Goal: Information Seeking & Learning: Learn about a topic

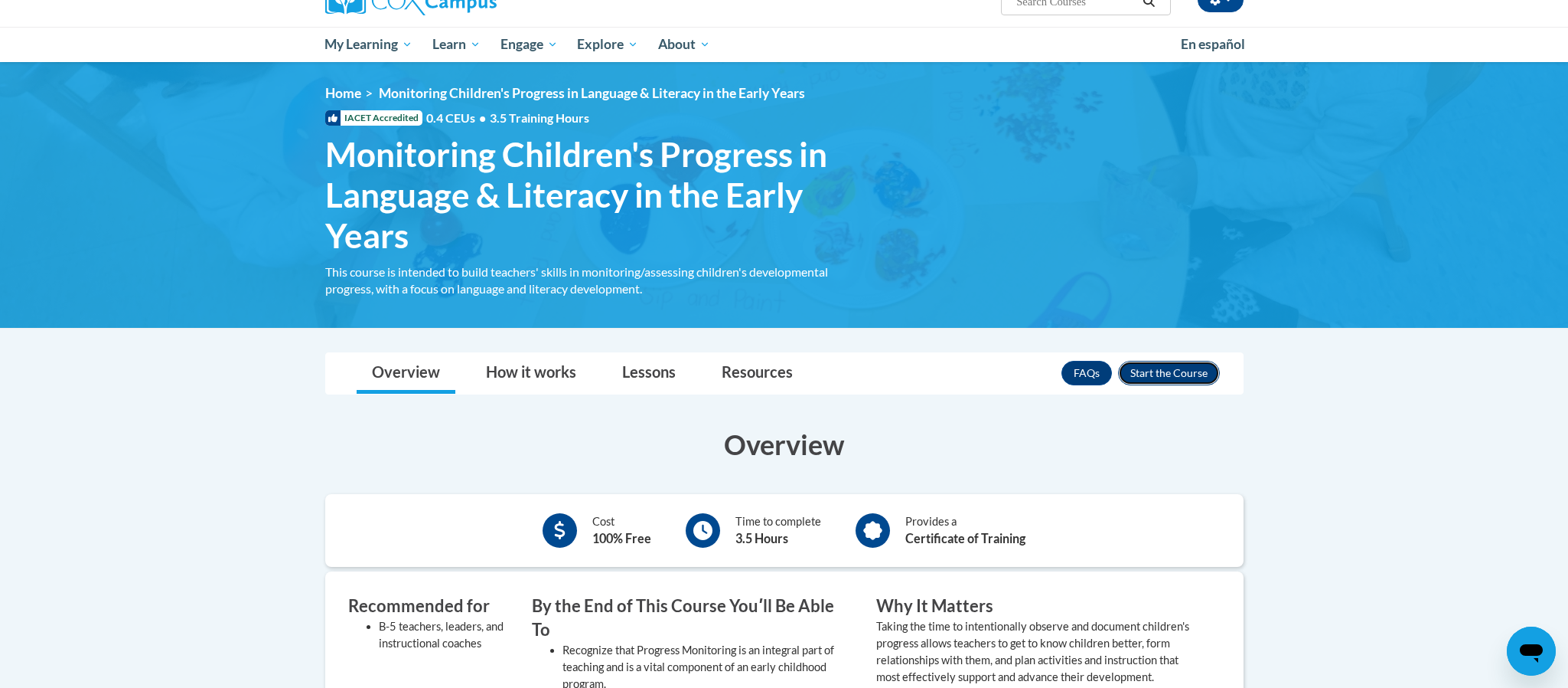
click at [1181, 382] on button "Enroll" at bounding box center [1169, 373] width 102 height 25
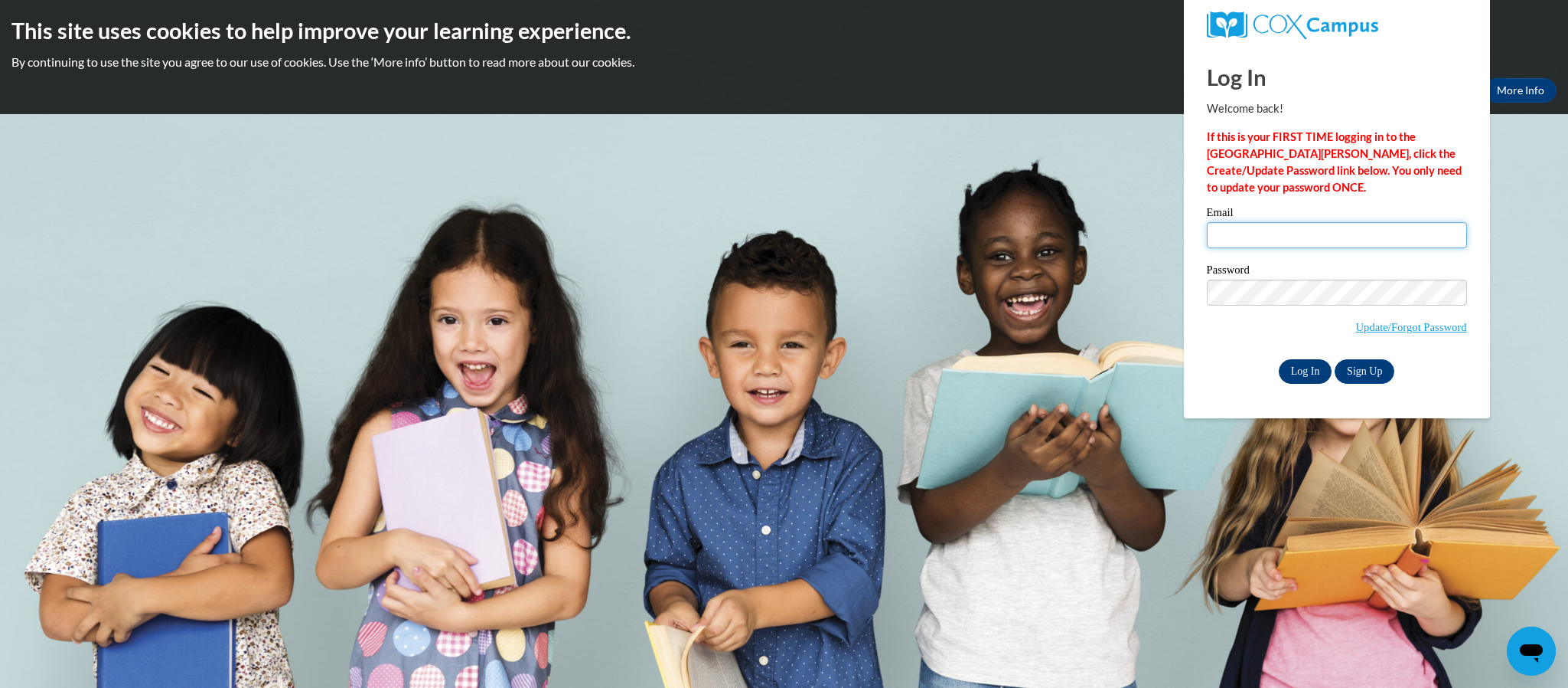
type input "k_conrad@vwcs.net"
click at [1305, 375] on input "Log In" at bounding box center [1305, 372] width 54 height 25
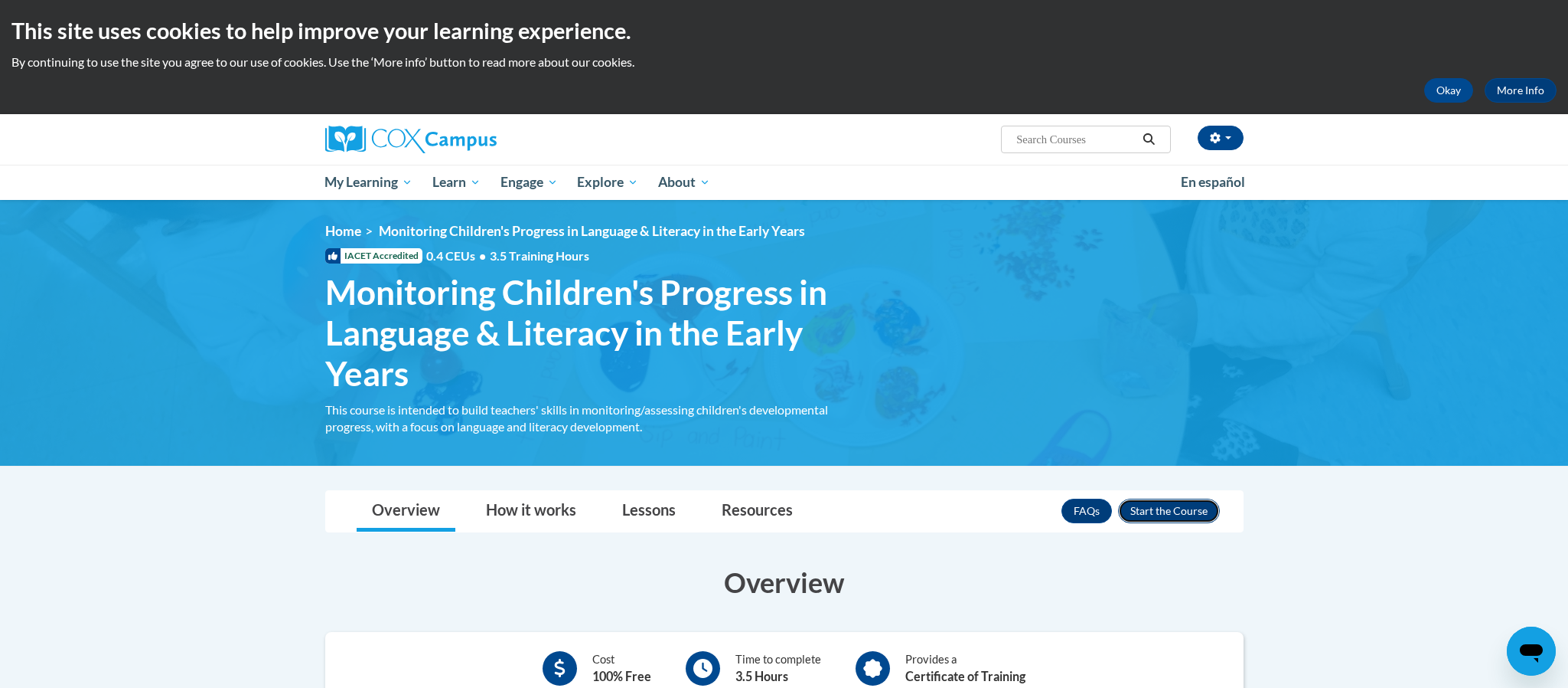
click at [1164, 510] on button "Enroll" at bounding box center [1169, 511] width 102 height 25
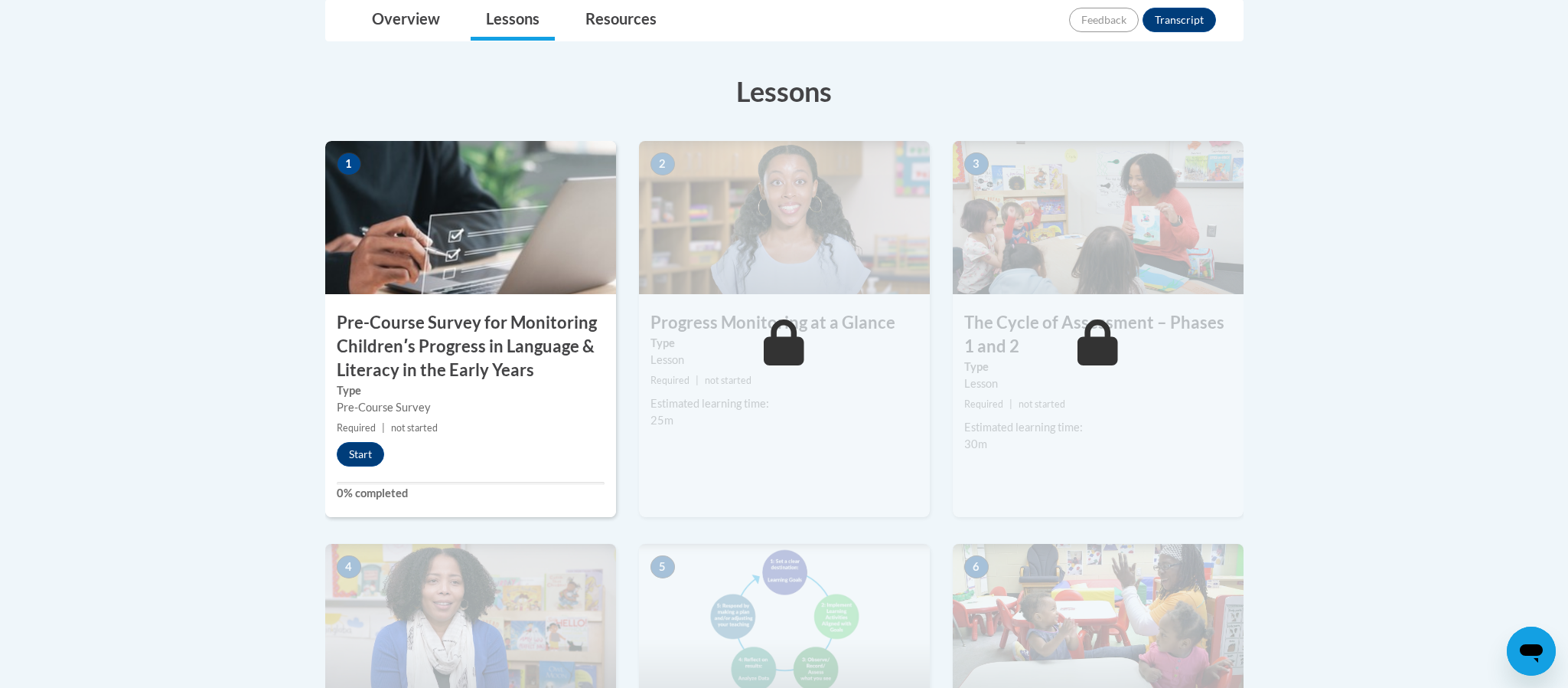
scroll to position [414, 0]
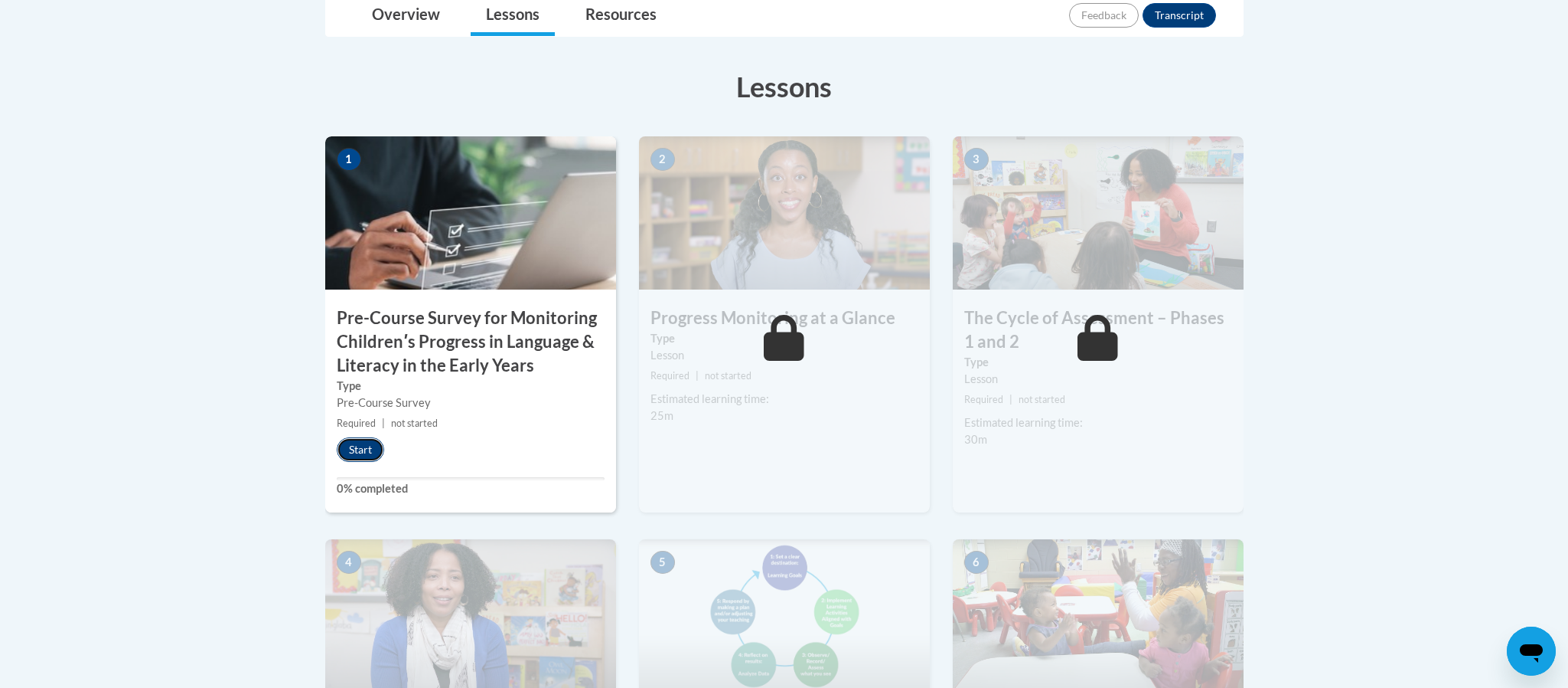
click at [360, 453] on button "Start" at bounding box center [360, 449] width 47 height 25
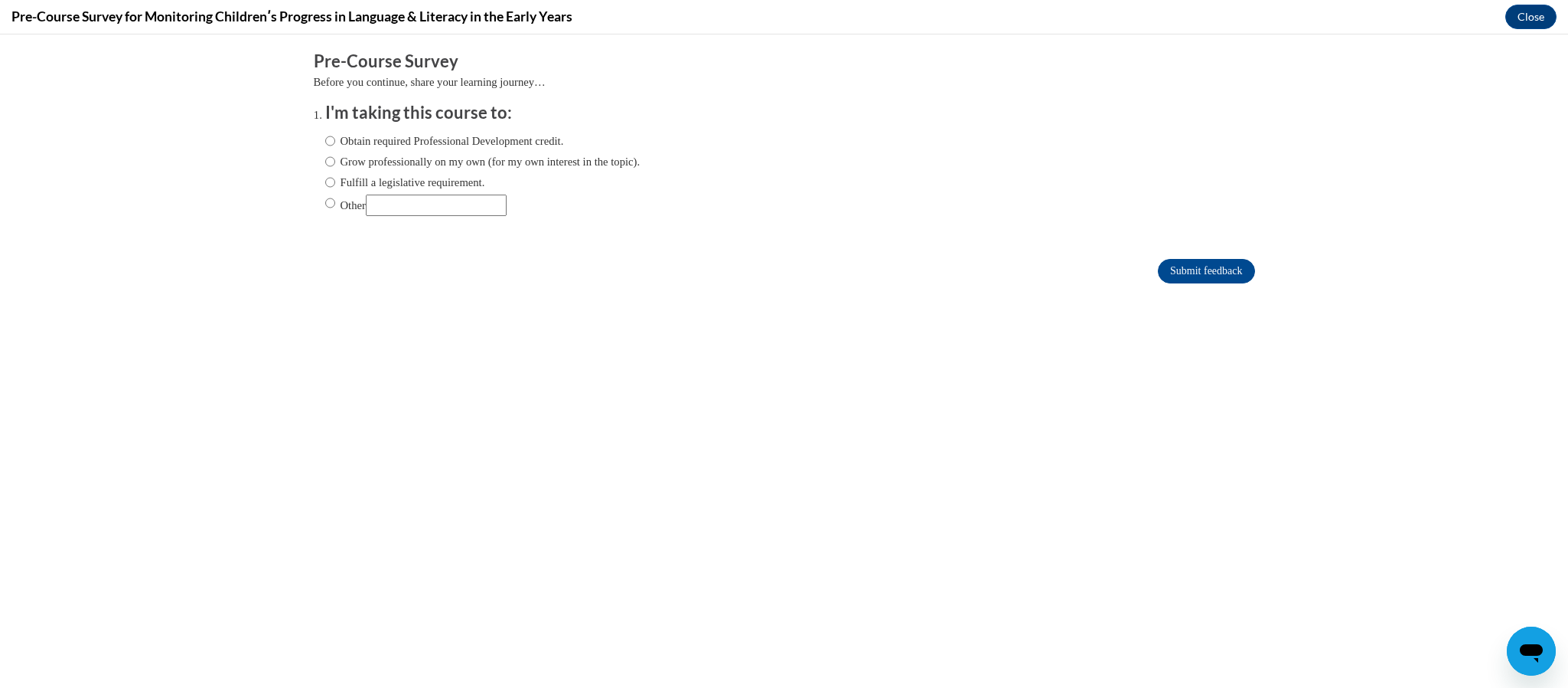
scroll to position [0, 0]
click at [330, 143] on input "Obtain required Professional Development credit." at bounding box center [330, 141] width 10 height 17
radio input "true"
click at [1187, 274] on input "Submit feedback" at bounding box center [1206, 271] width 96 height 25
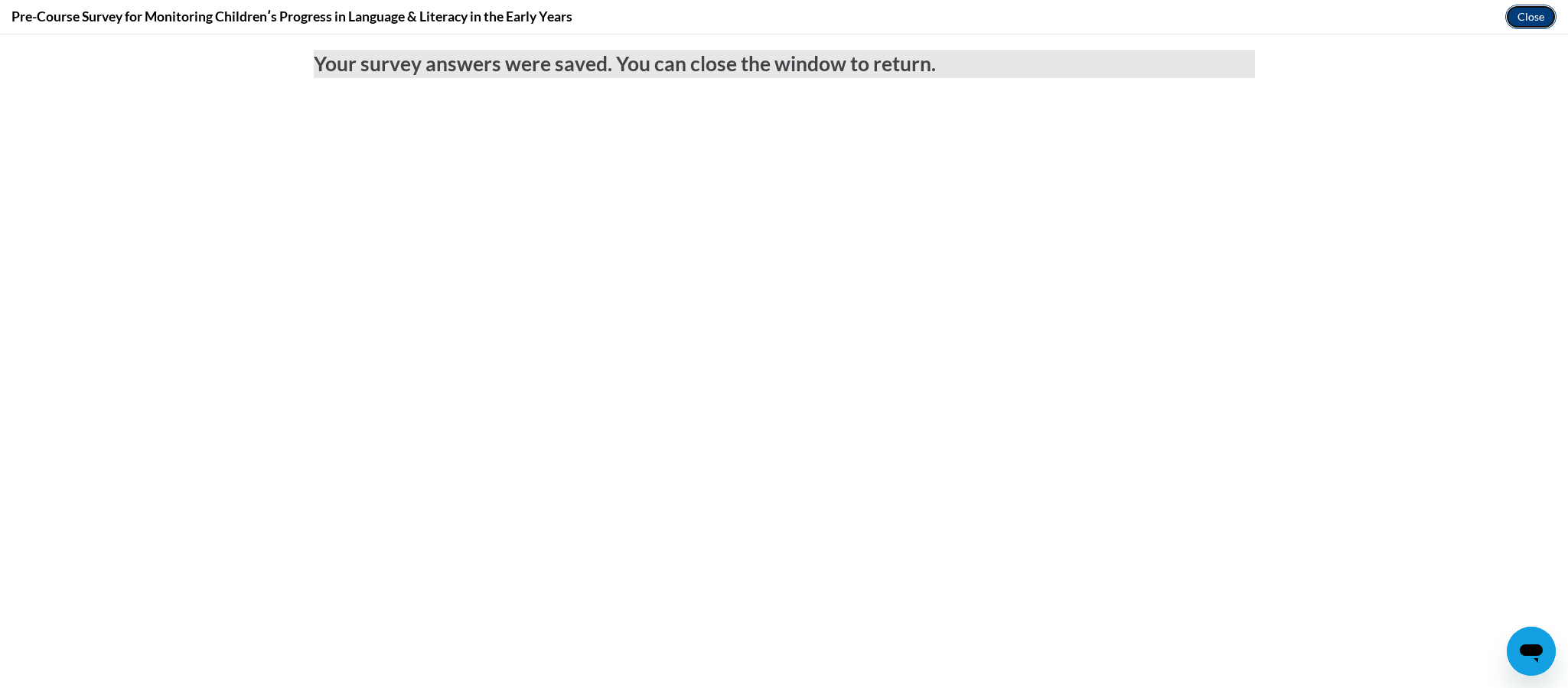
click at [1537, 18] on button "Close" at bounding box center [1531, 17] width 51 height 25
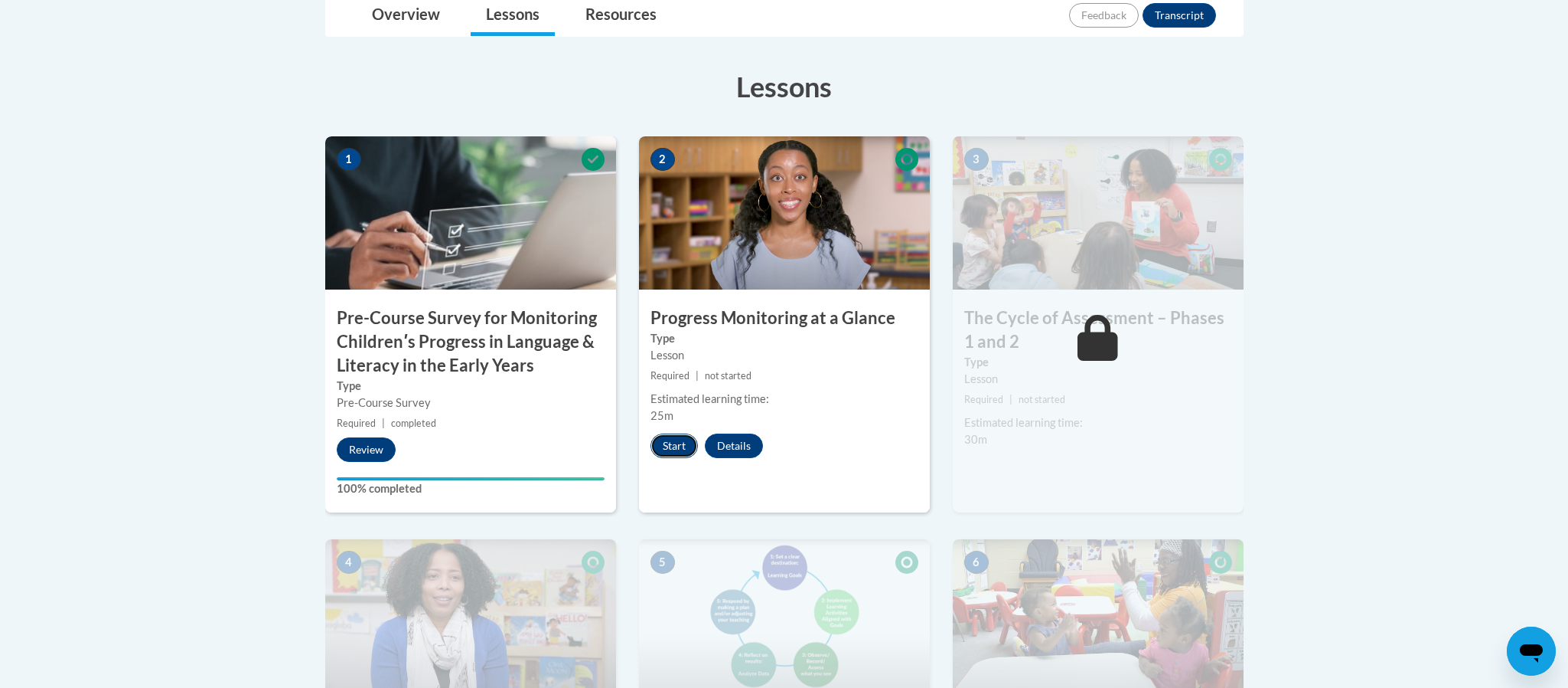
click at [667, 448] on button "Start" at bounding box center [674, 446] width 47 height 25
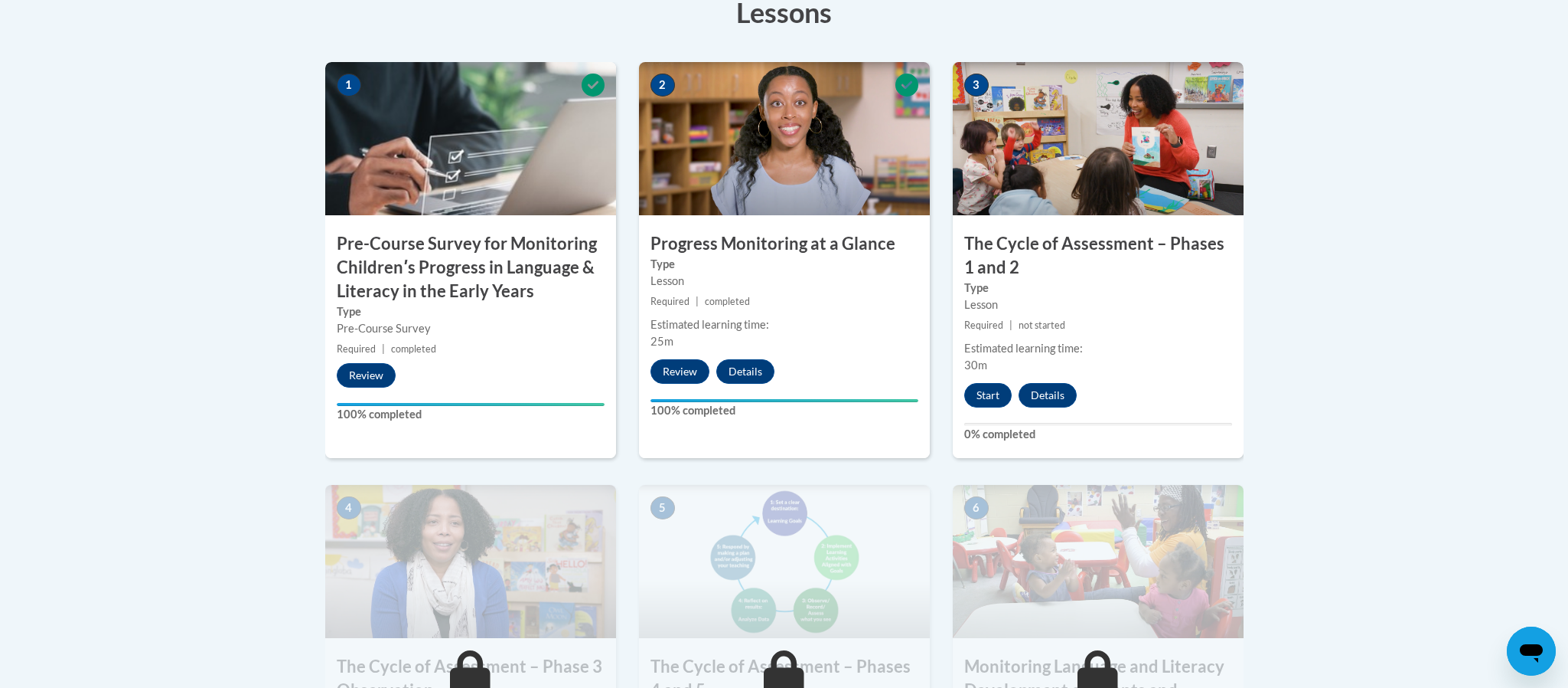
scroll to position [492, 0]
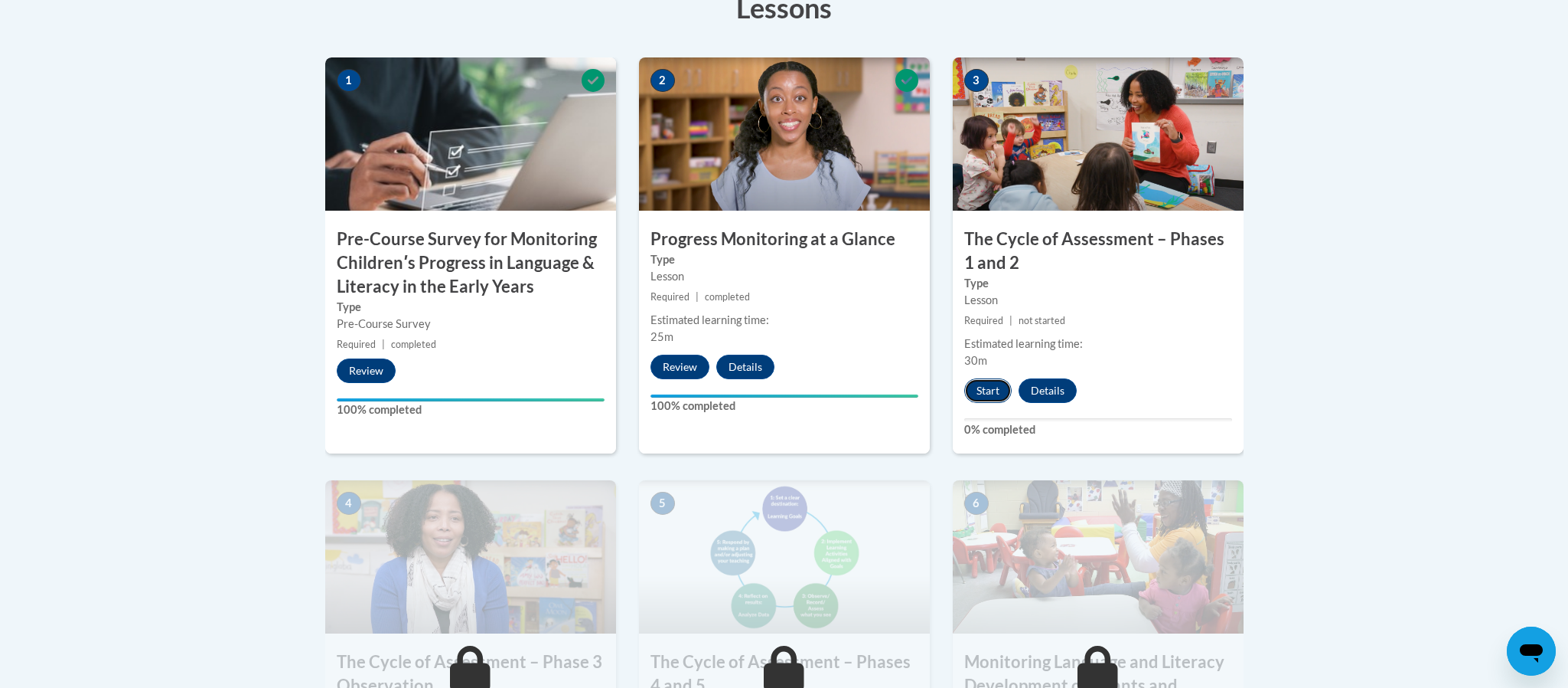
click at [992, 396] on button "Start" at bounding box center [988, 391] width 47 height 25
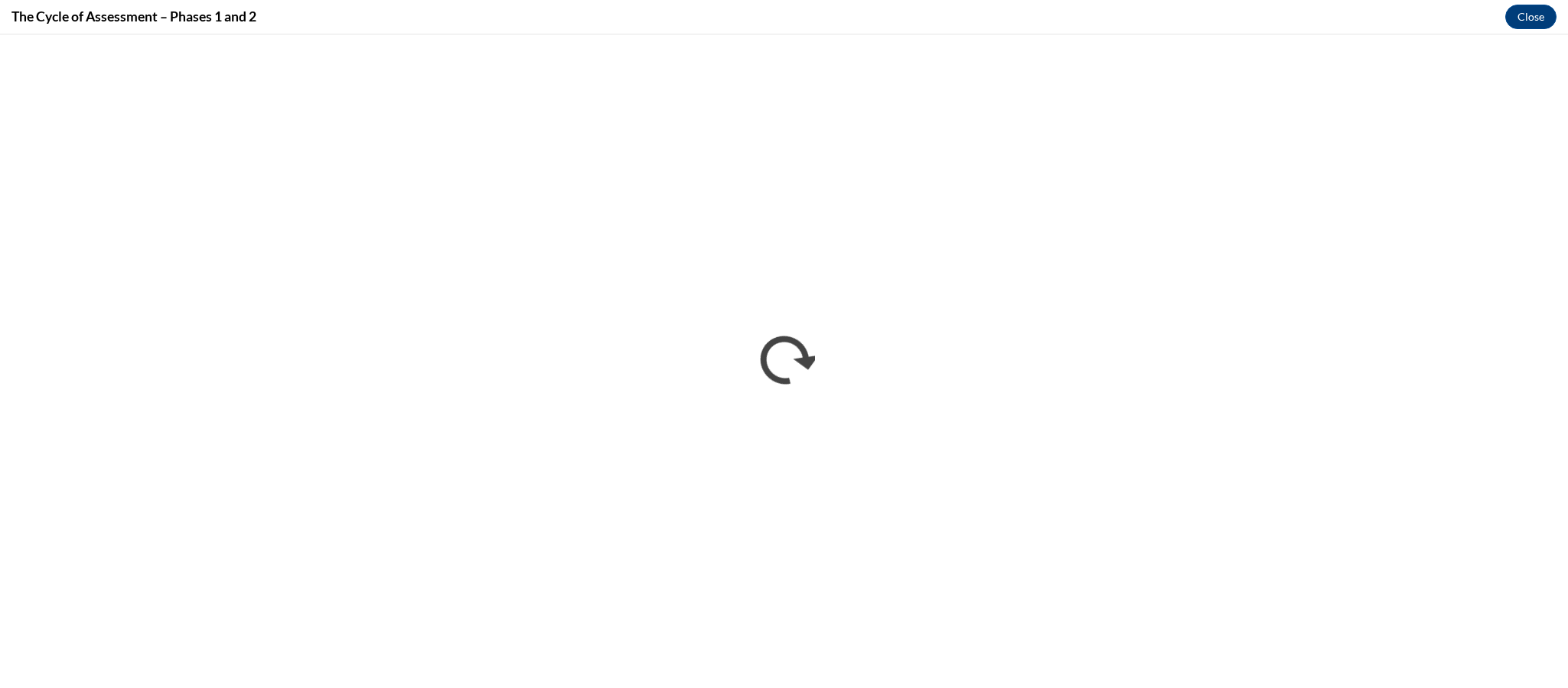
scroll to position [0, 0]
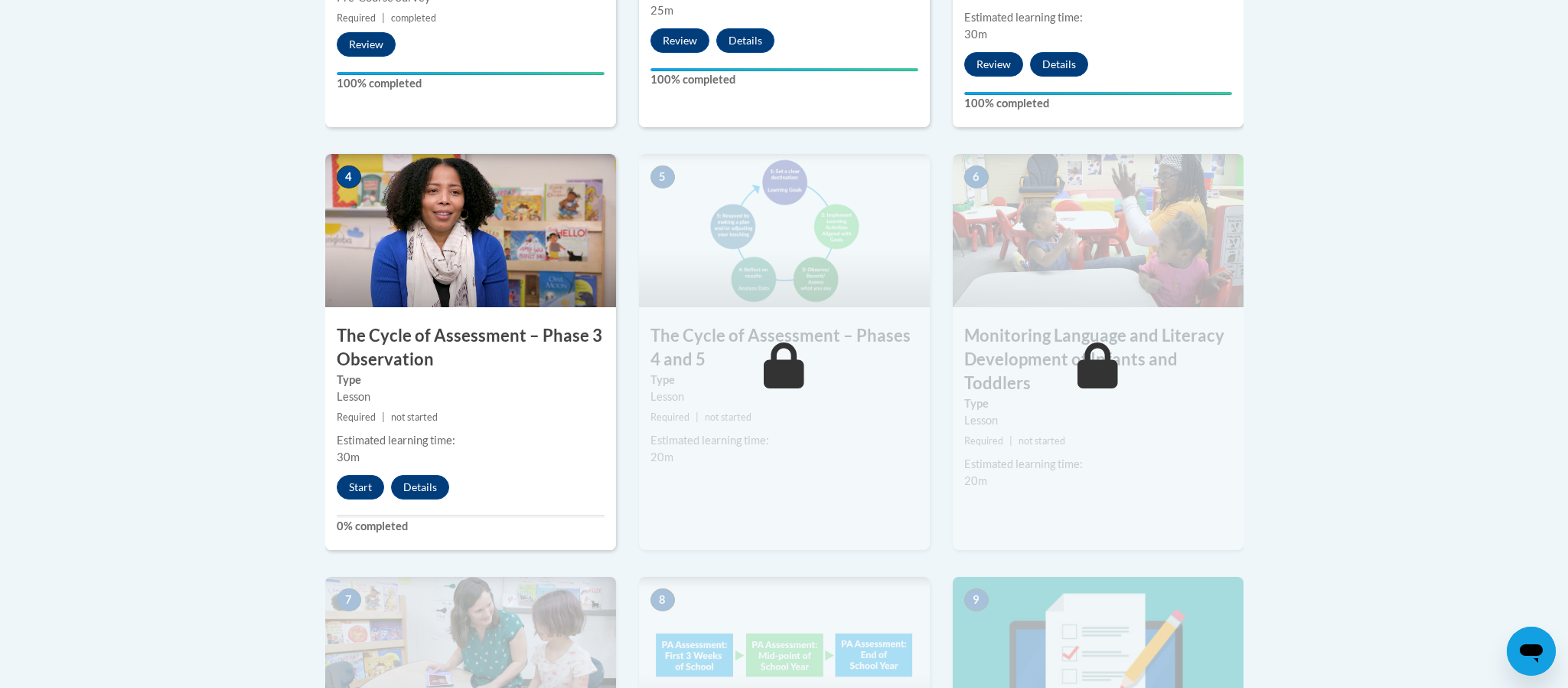
scroll to position [825, 0]
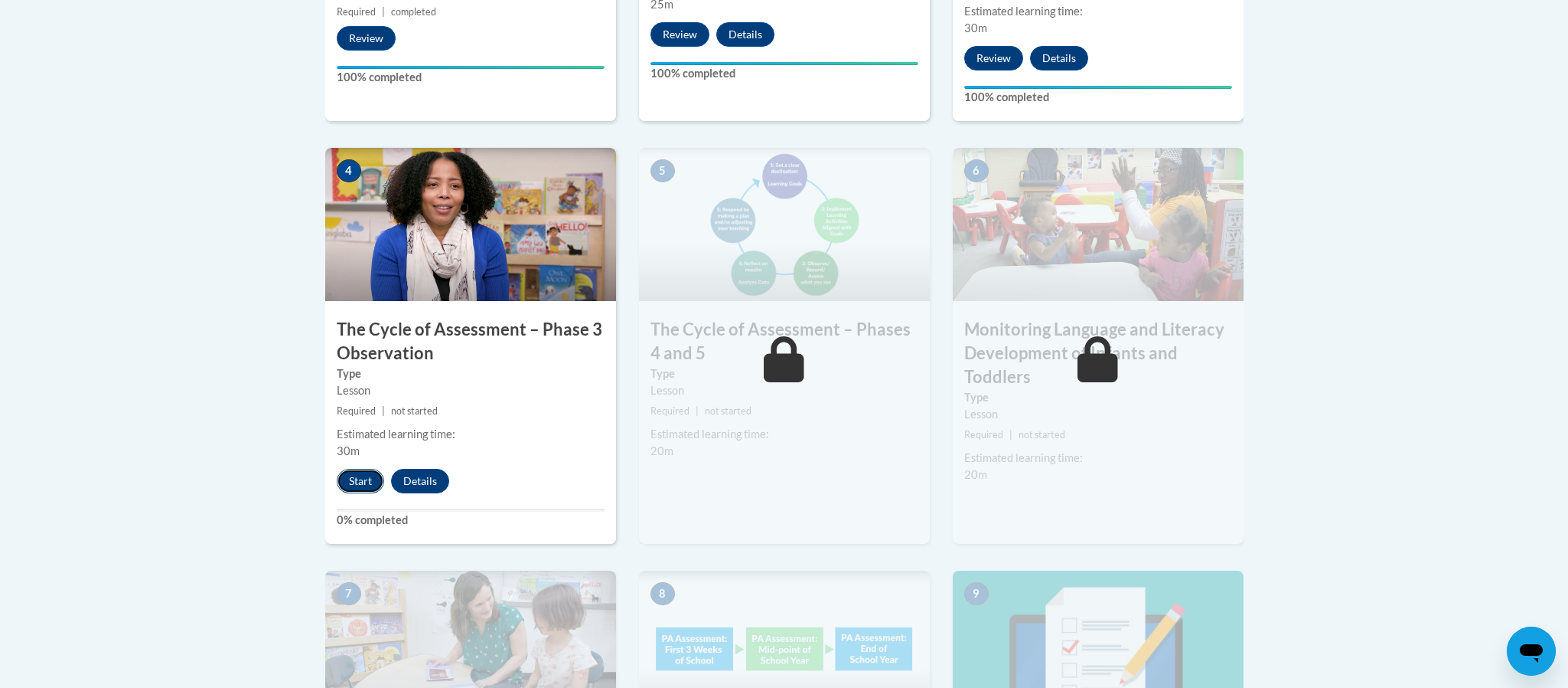
click at [363, 484] on button "Start" at bounding box center [360, 481] width 47 height 25
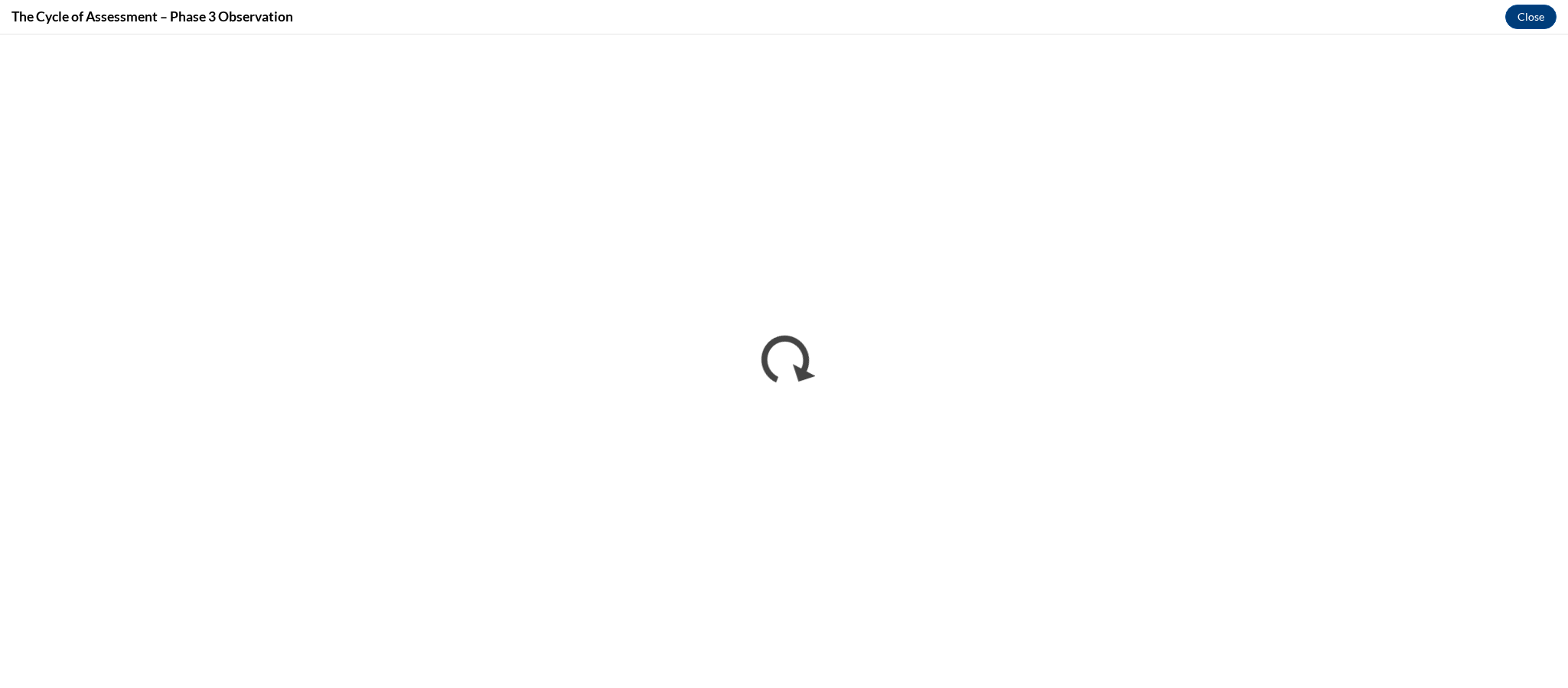
scroll to position [0, 0]
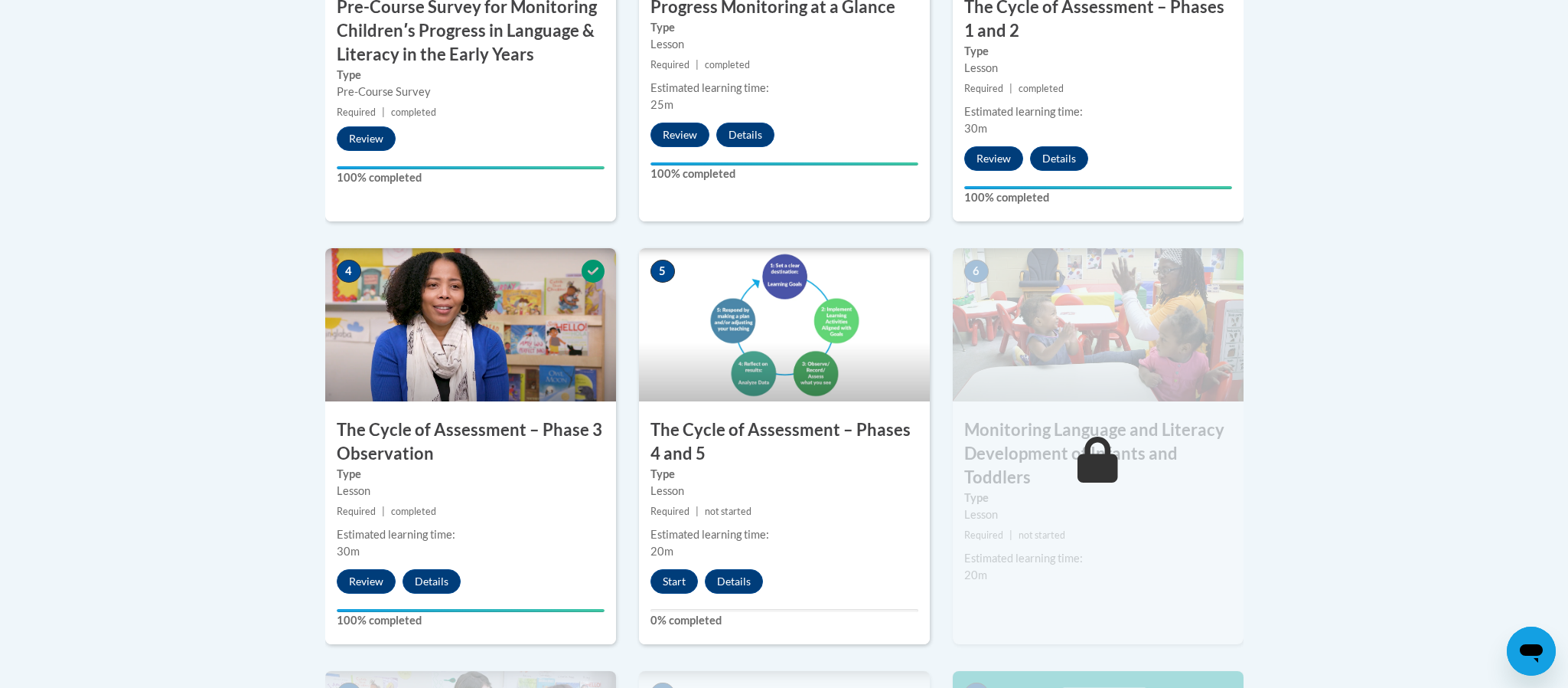
scroll to position [726, 0]
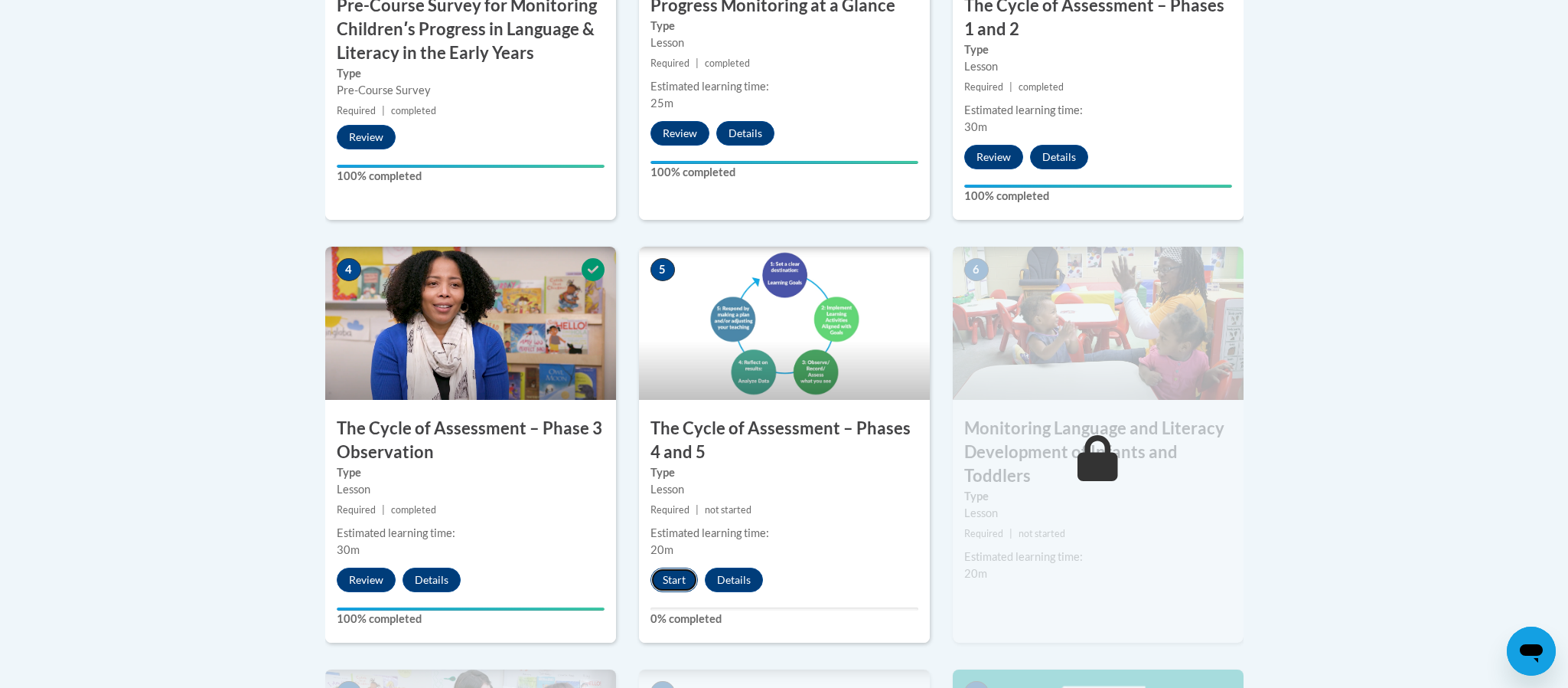
click at [665, 585] on button "Start" at bounding box center [674, 580] width 47 height 25
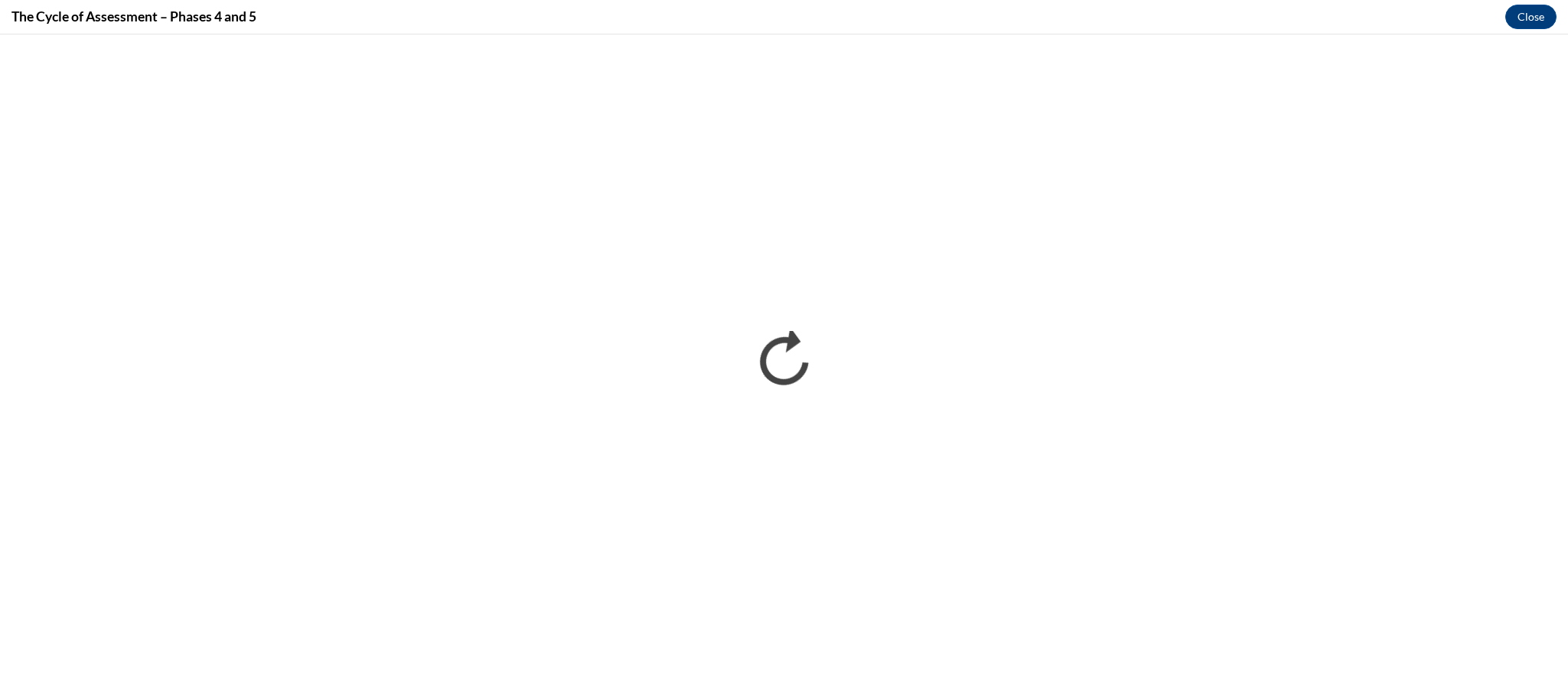
scroll to position [0, 0]
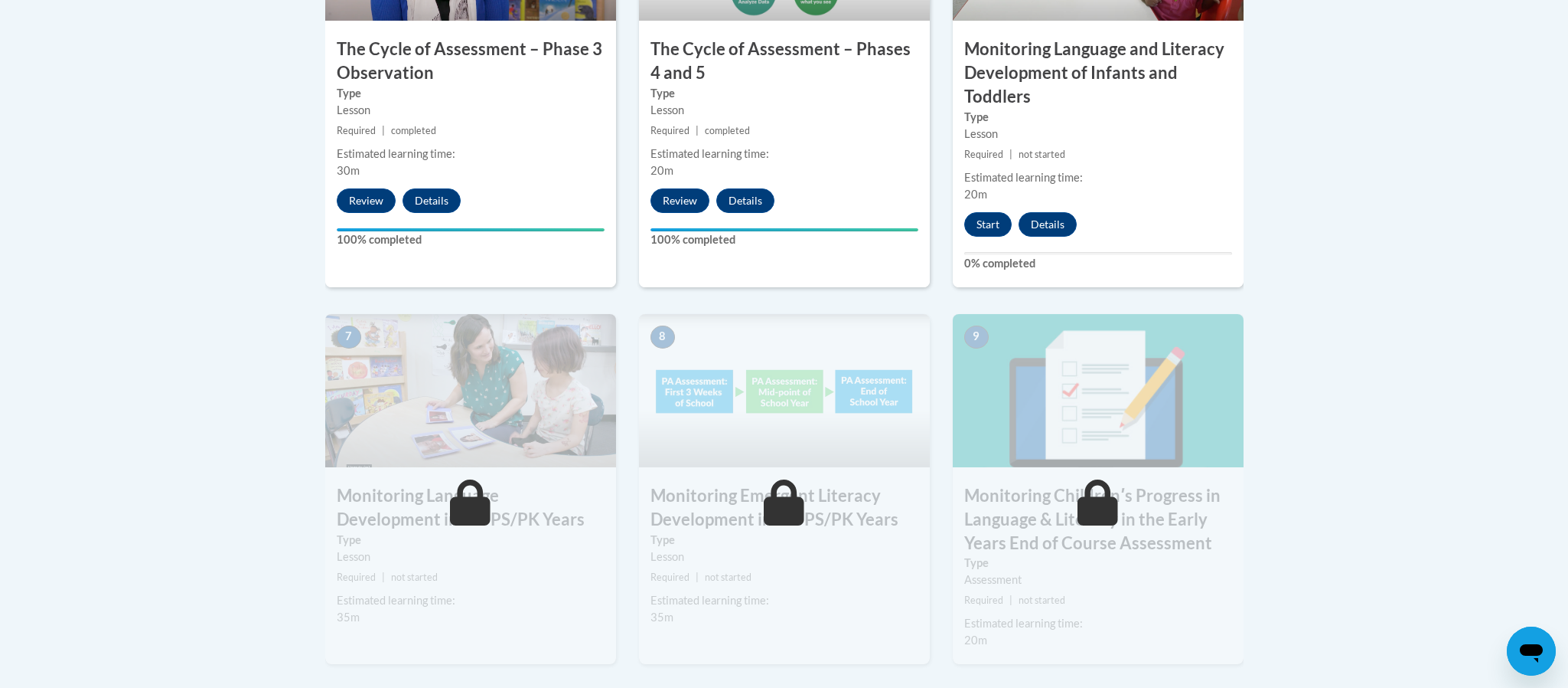
scroll to position [1112, 0]
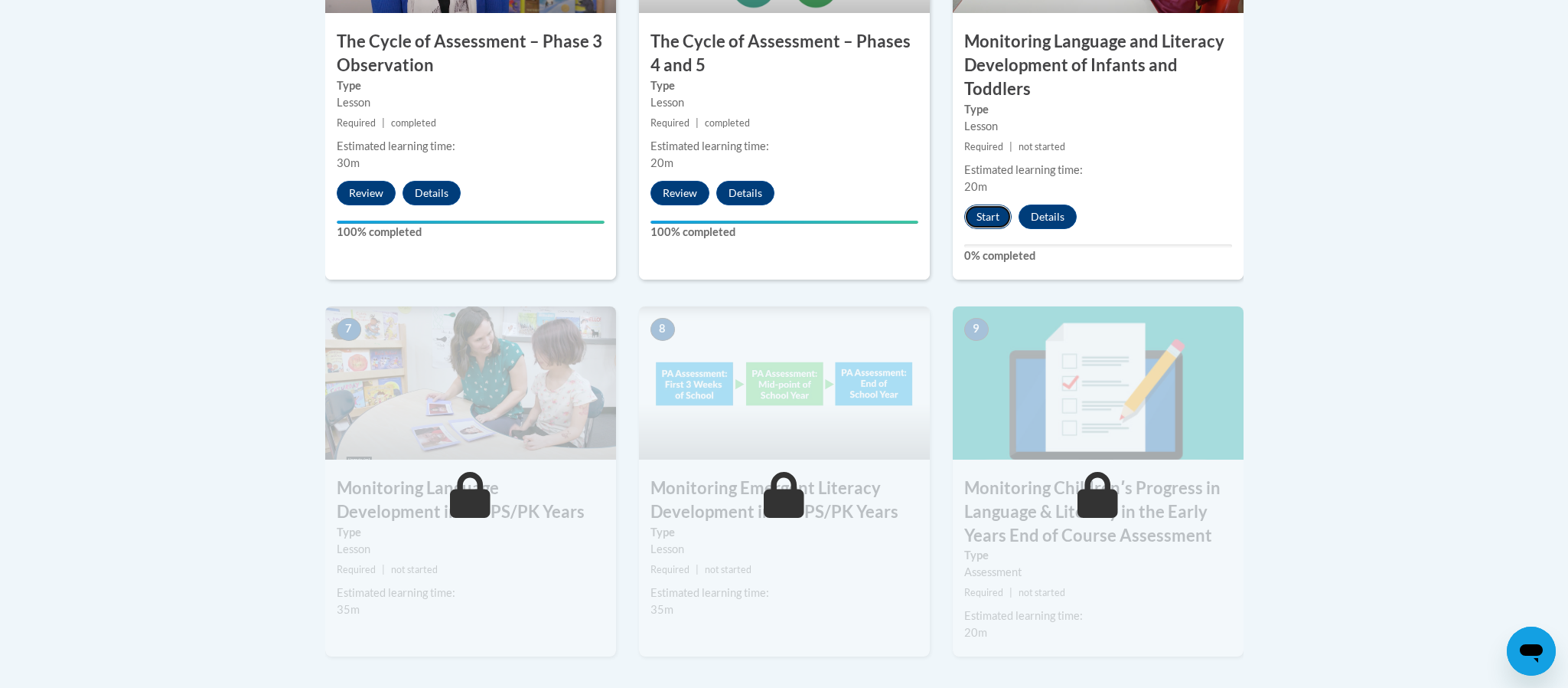
click at [981, 218] on button "Start" at bounding box center [988, 217] width 47 height 25
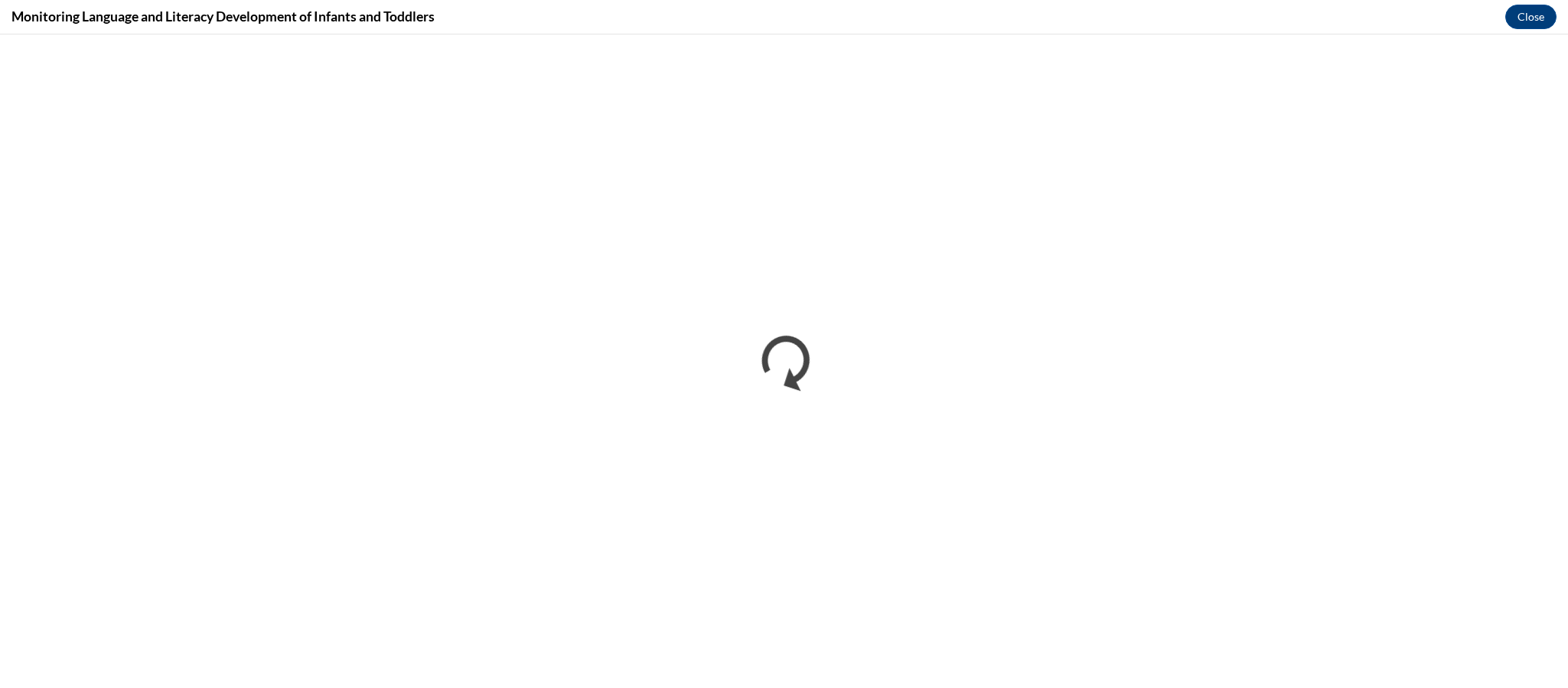
scroll to position [0, 0]
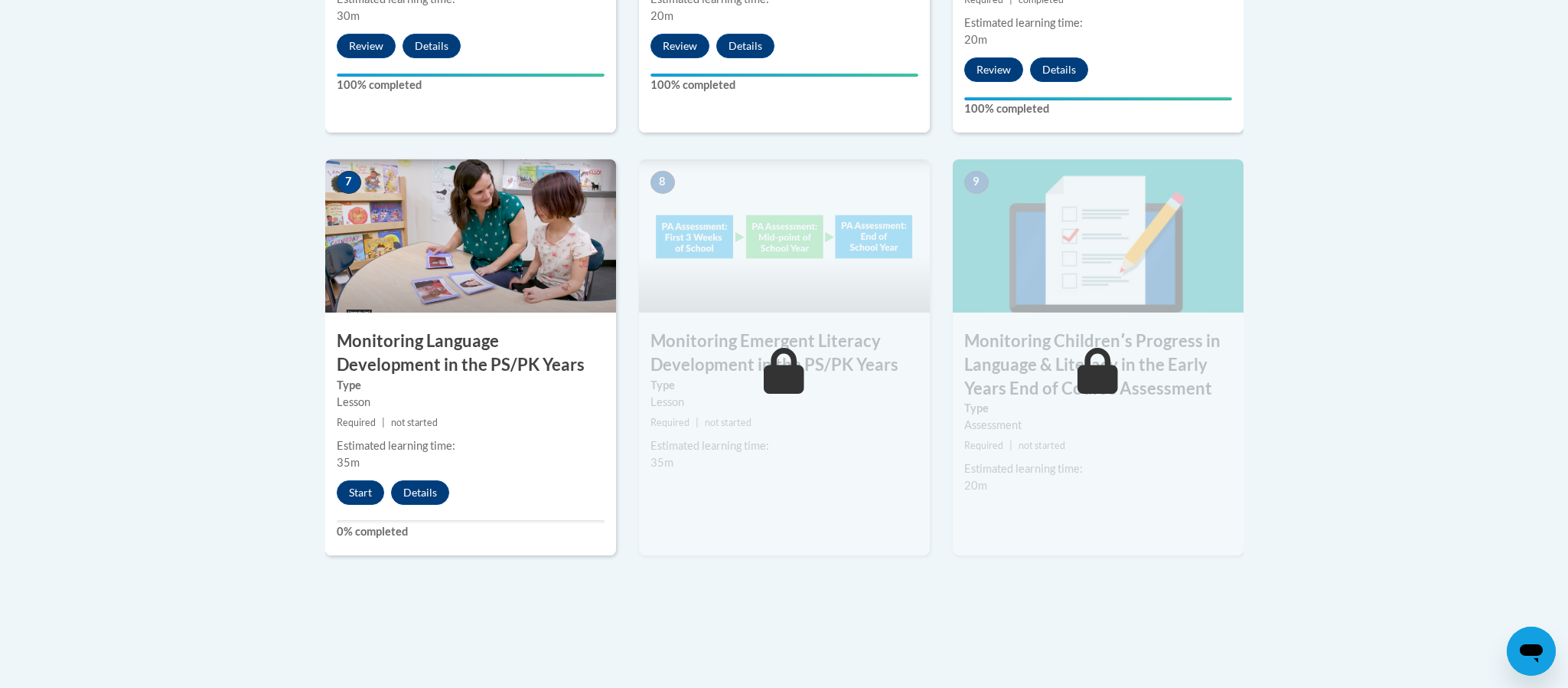
scroll to position [1262, 0]
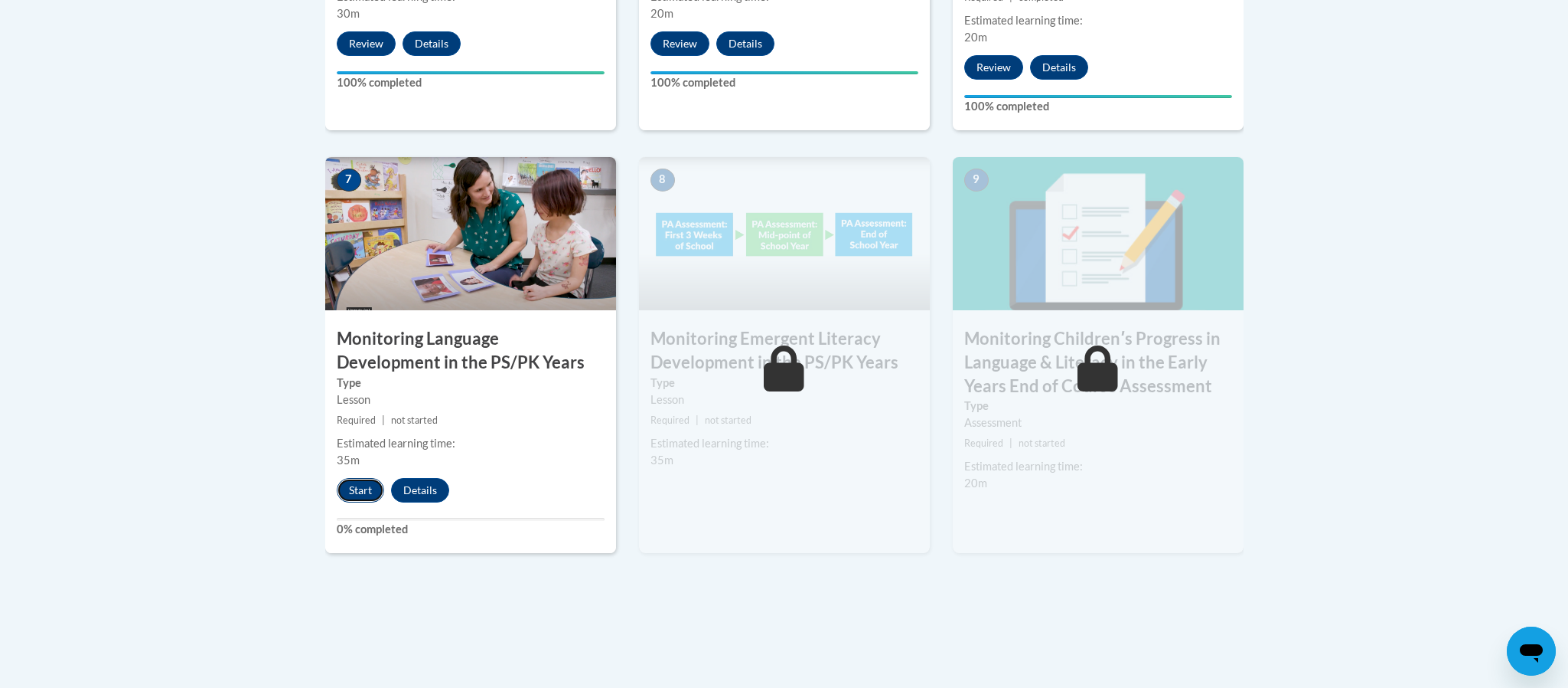
click at [364, 492] on button "Start" at bounding box center [360, 491] width 47 height 25
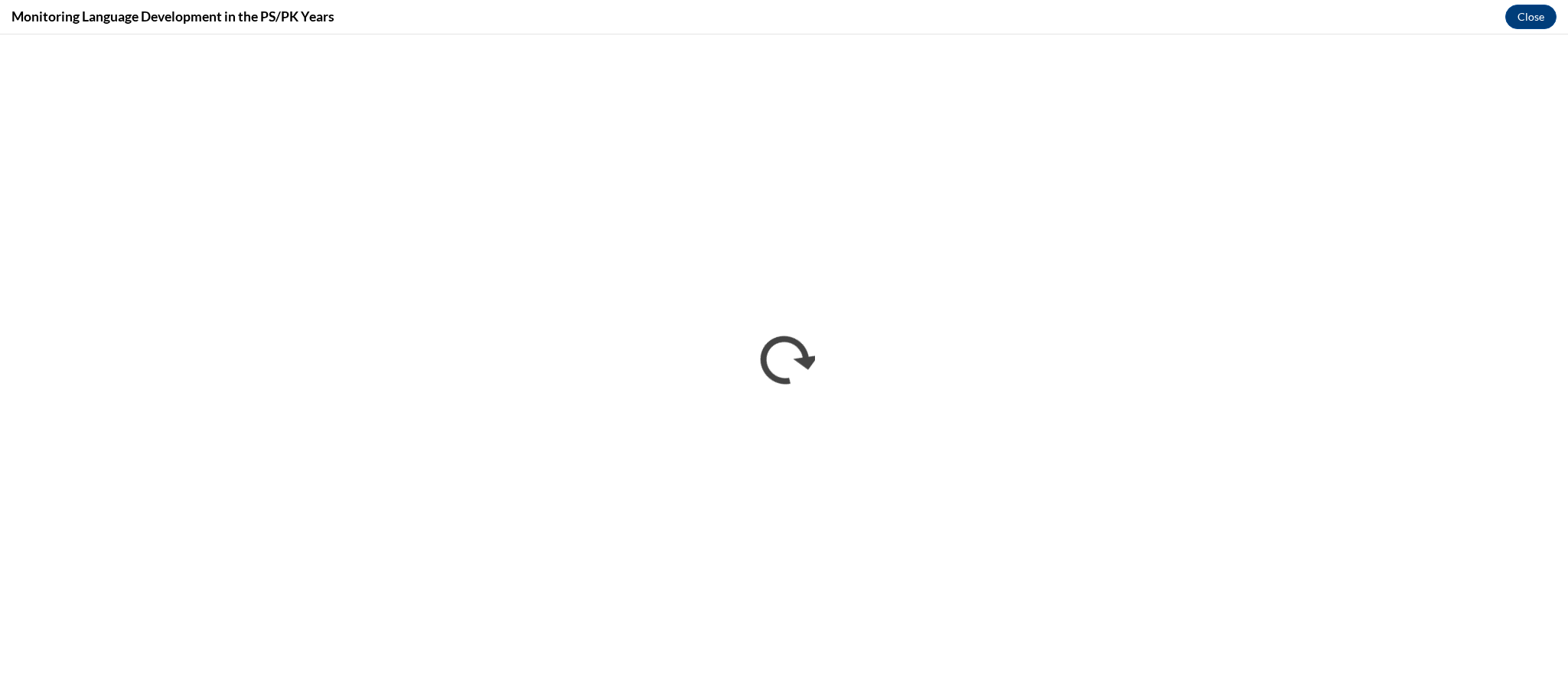
scroll to position [0, 0]
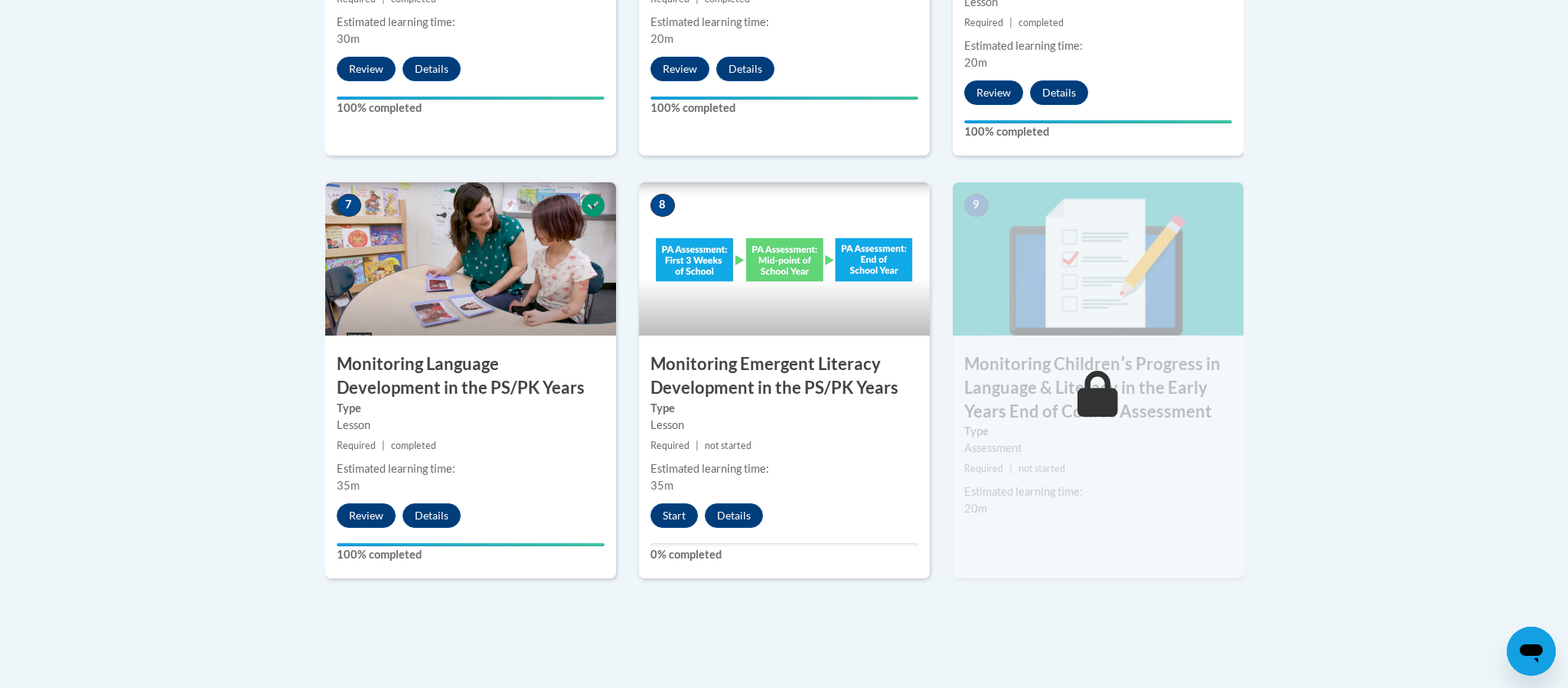
scroll to position [1241, 0]
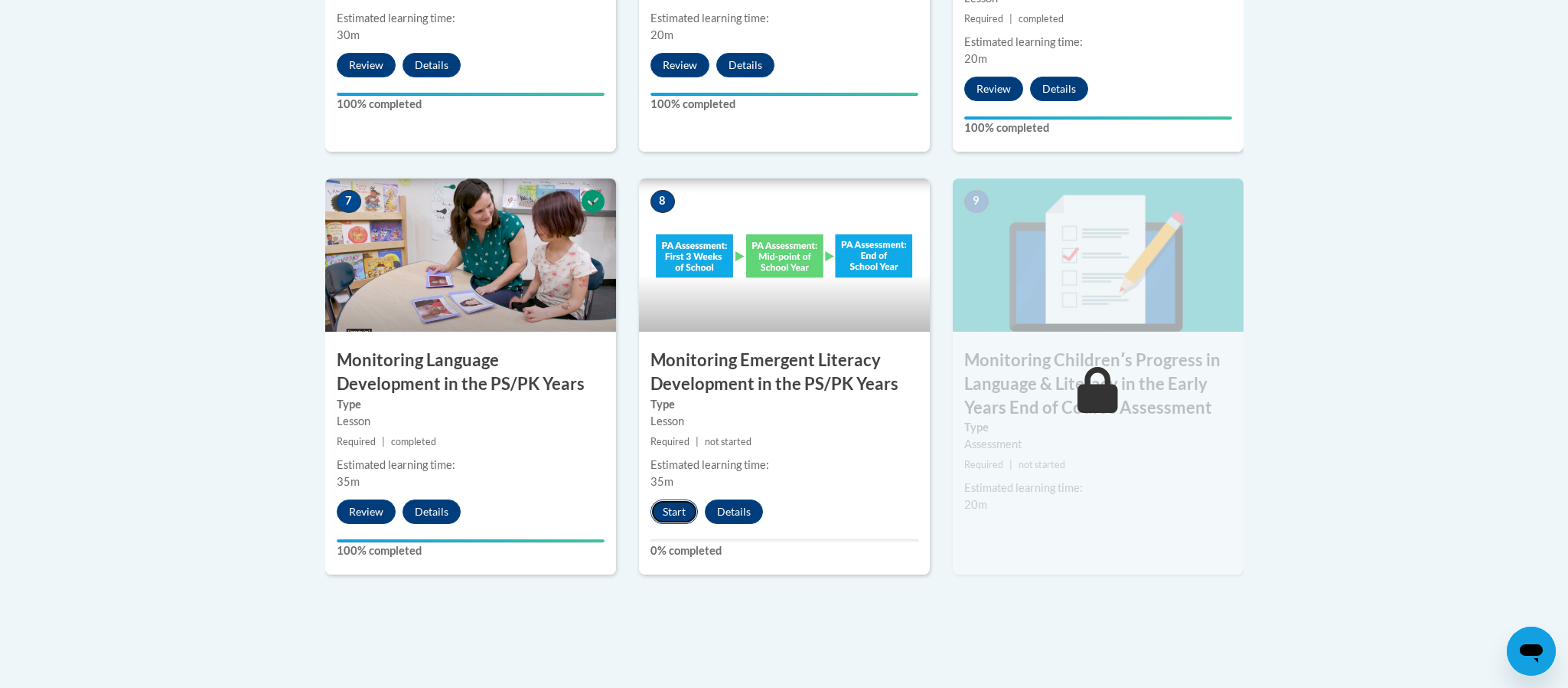
click at [684, 508] on button "Start" at bounding box center [674, 512] width 47 height 25
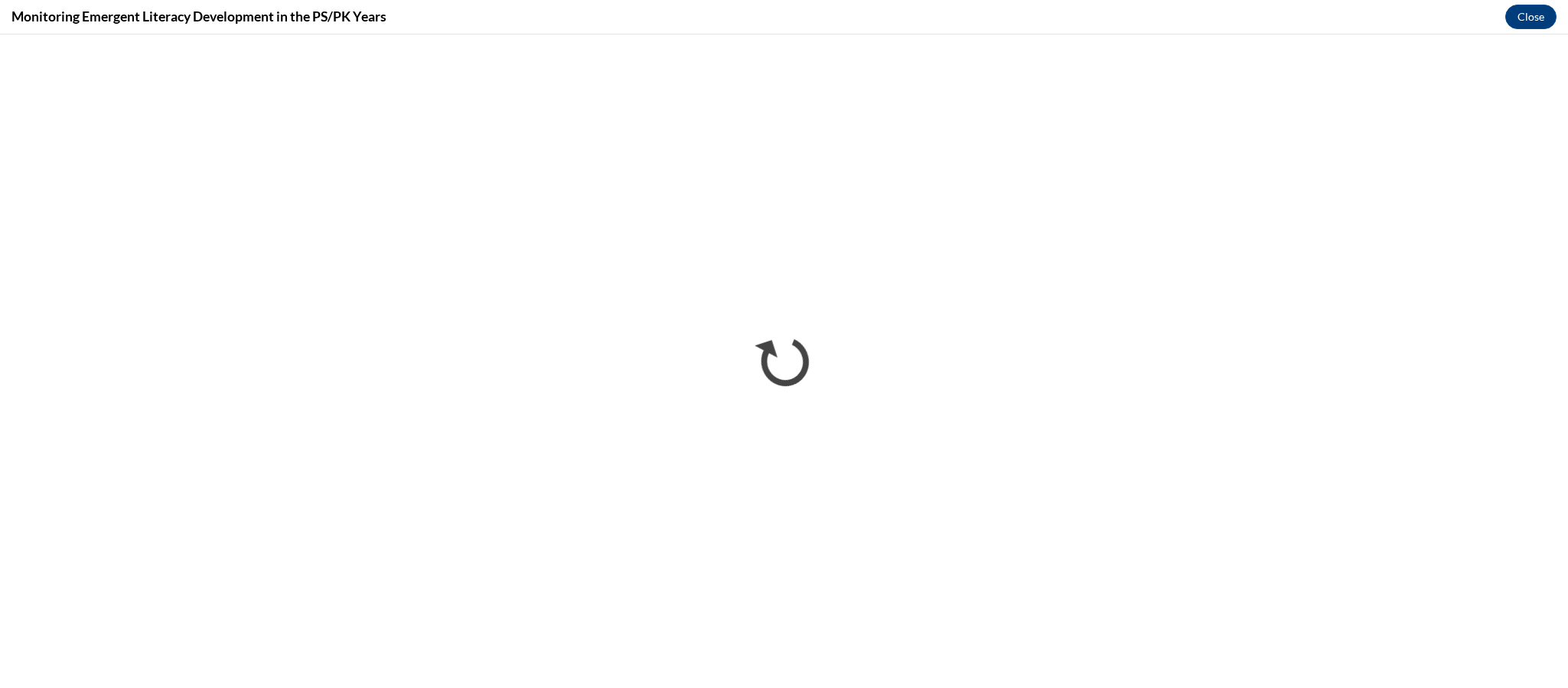
scroll to position [0, 0]
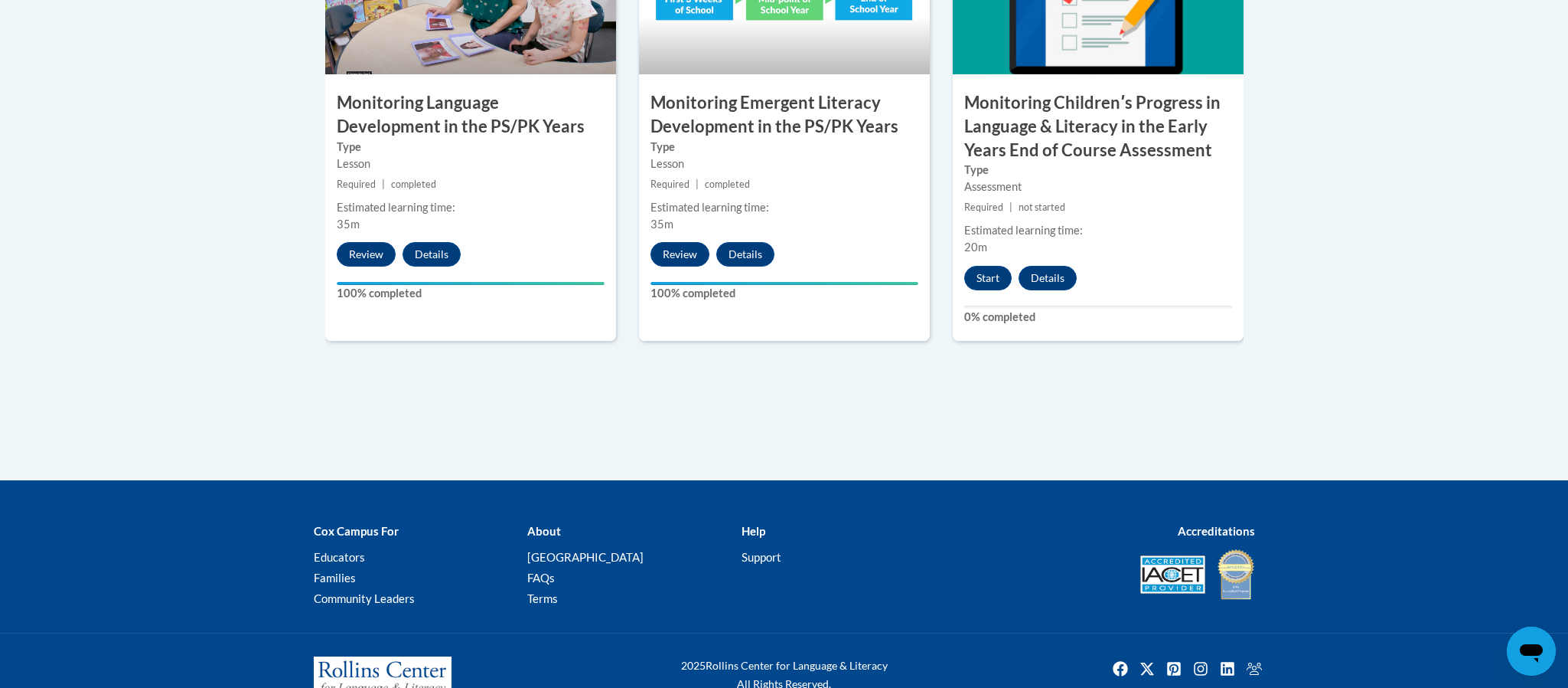
scroll to position [1542, 0]
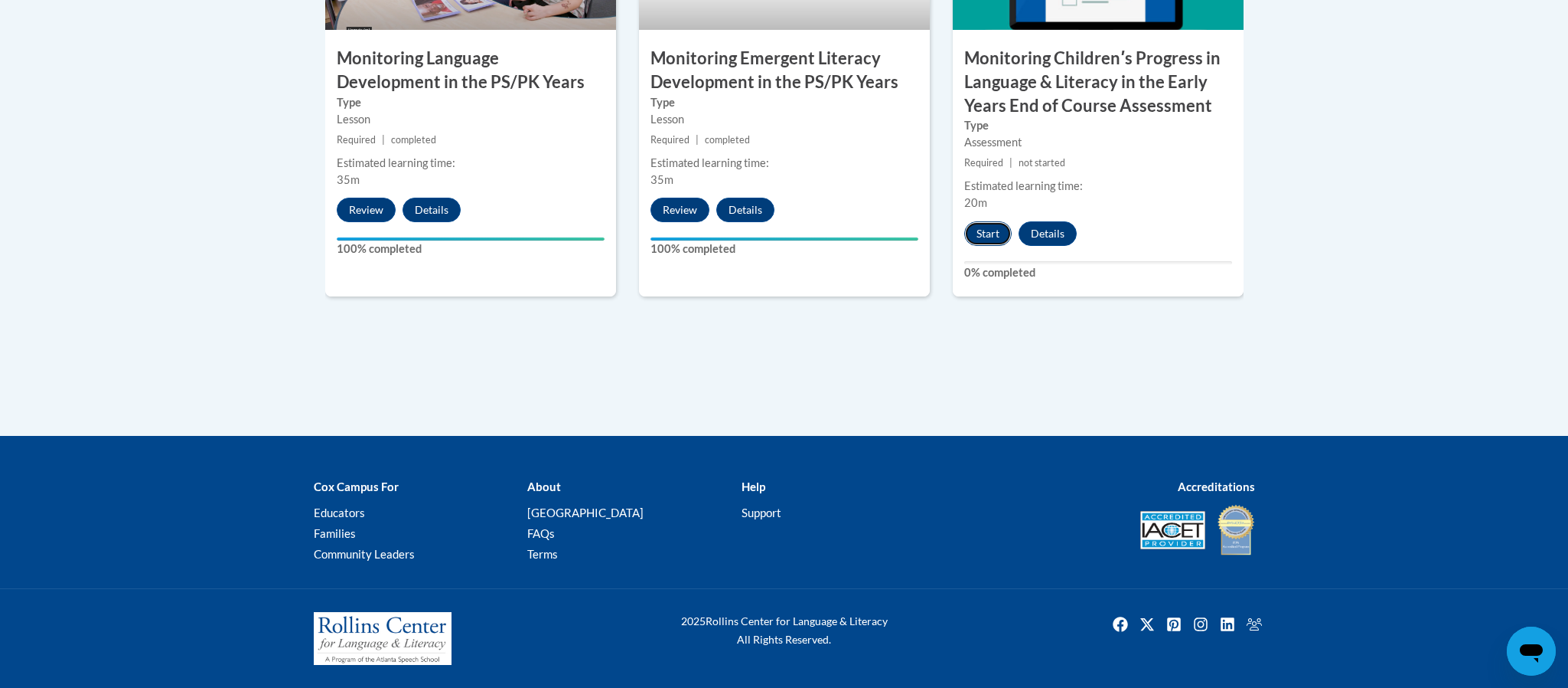
click at [974, 242] on button "Start" at bounding box center [988, 234] width 47 height 25
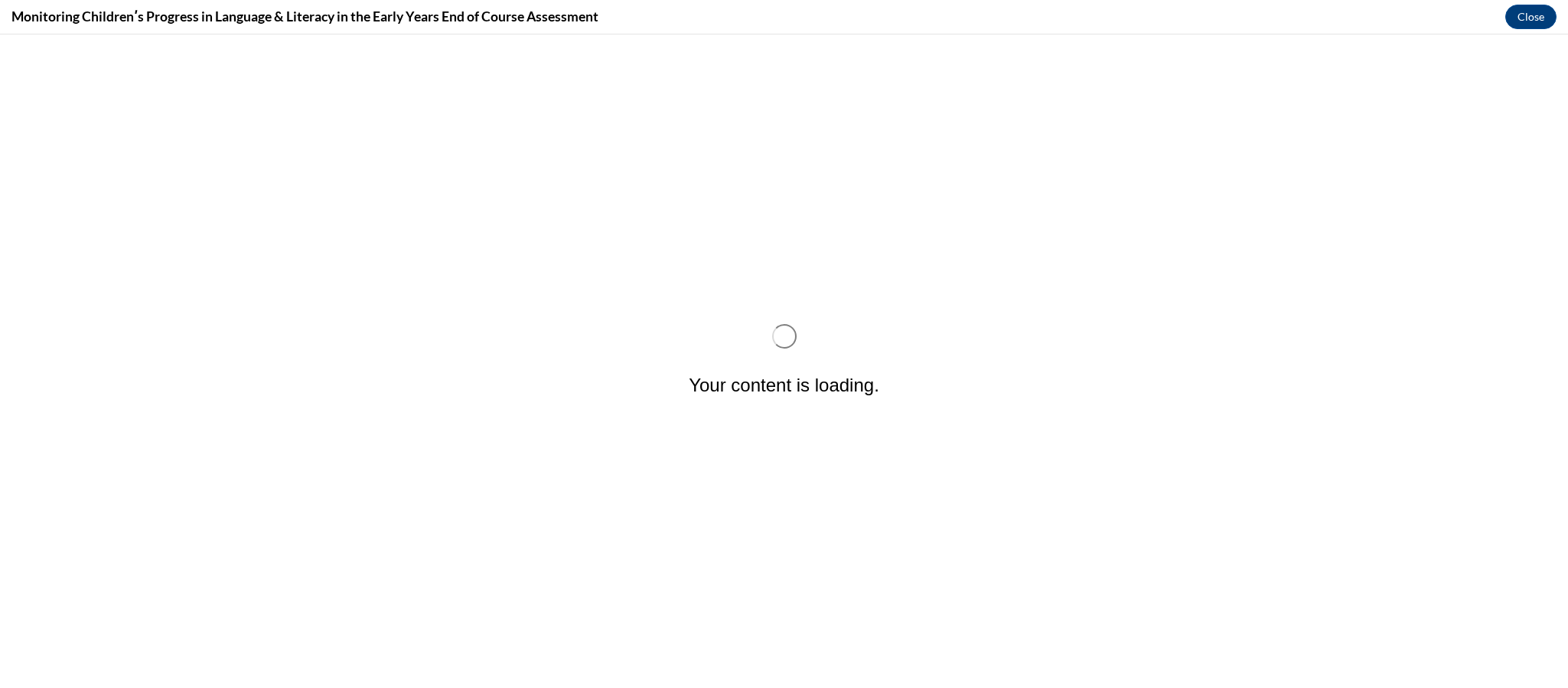
scroll to position [0, 0]
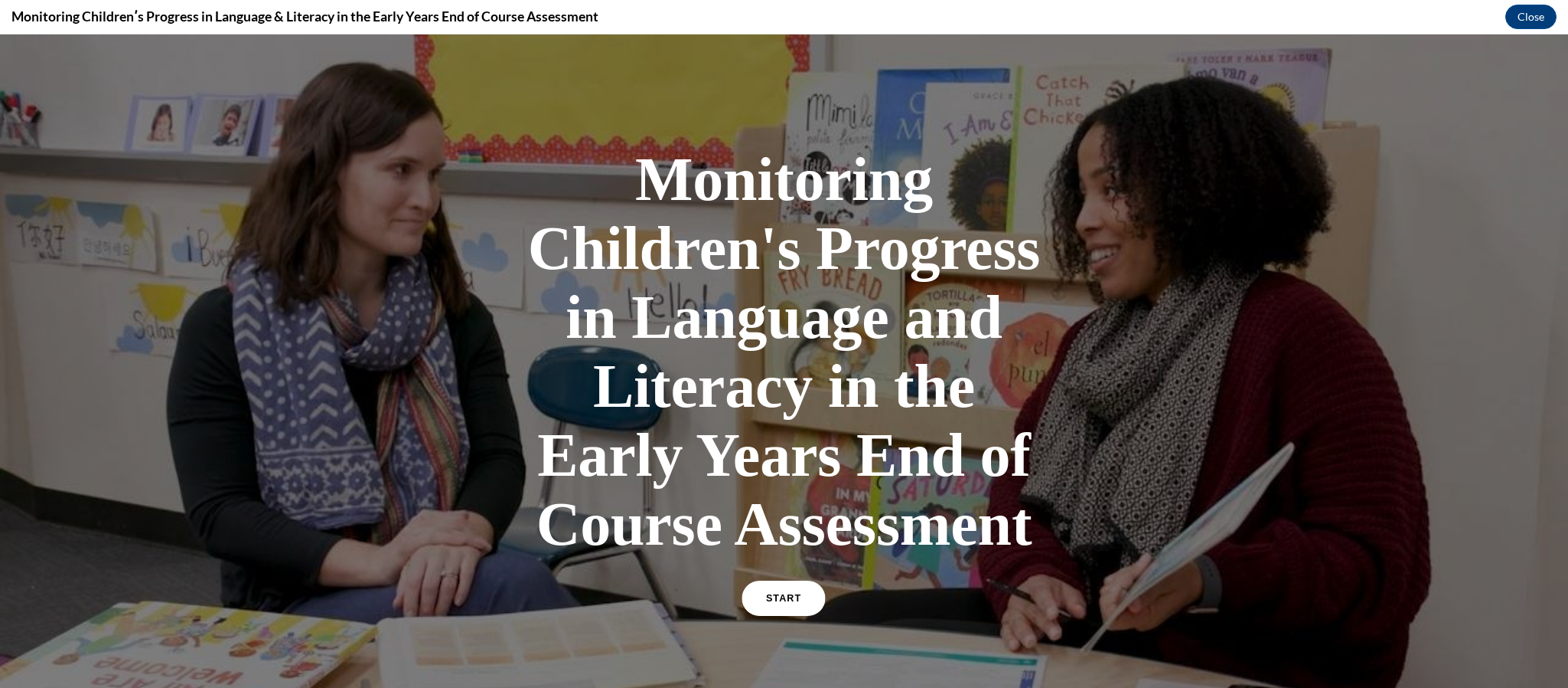
click at [776, 586] on link "START" at bounding box center [783, 598] width 83 height 35
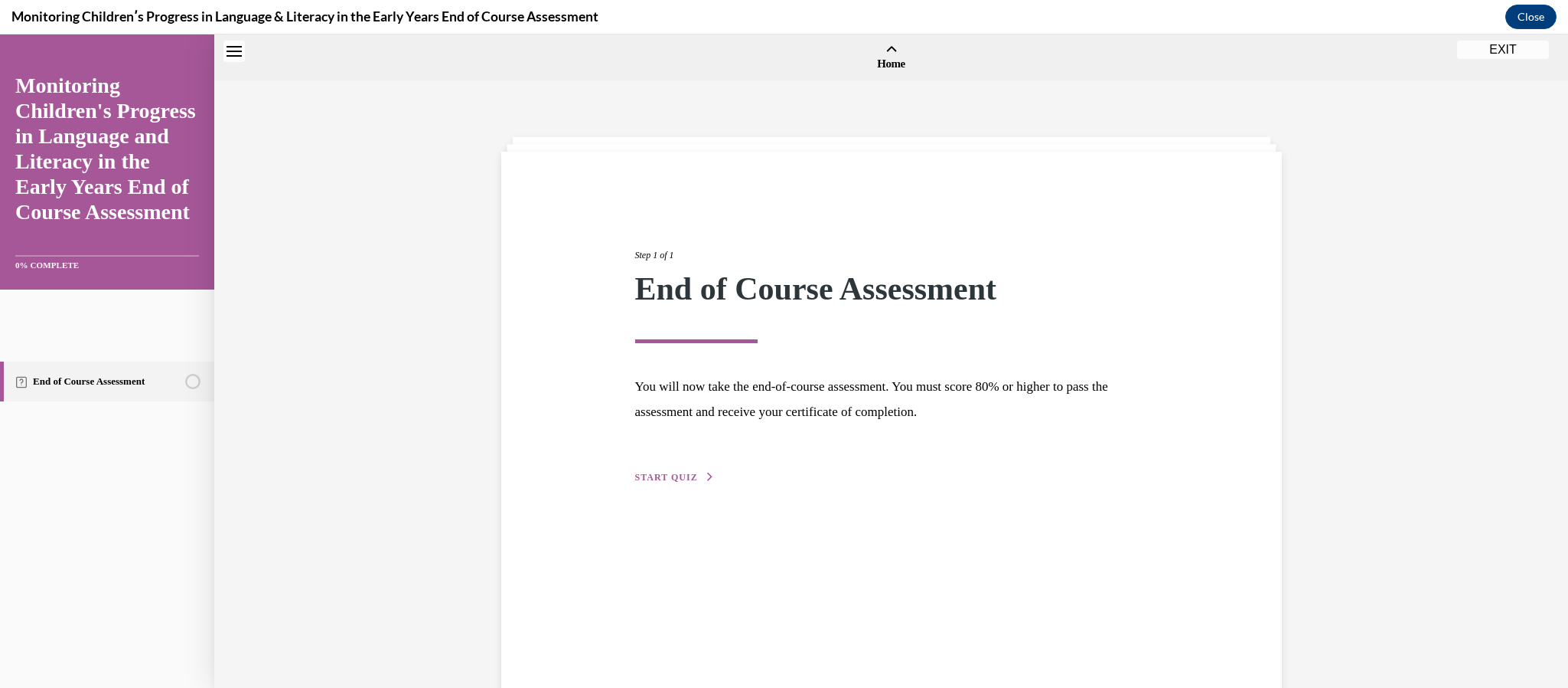
scroll to position [47, 0]
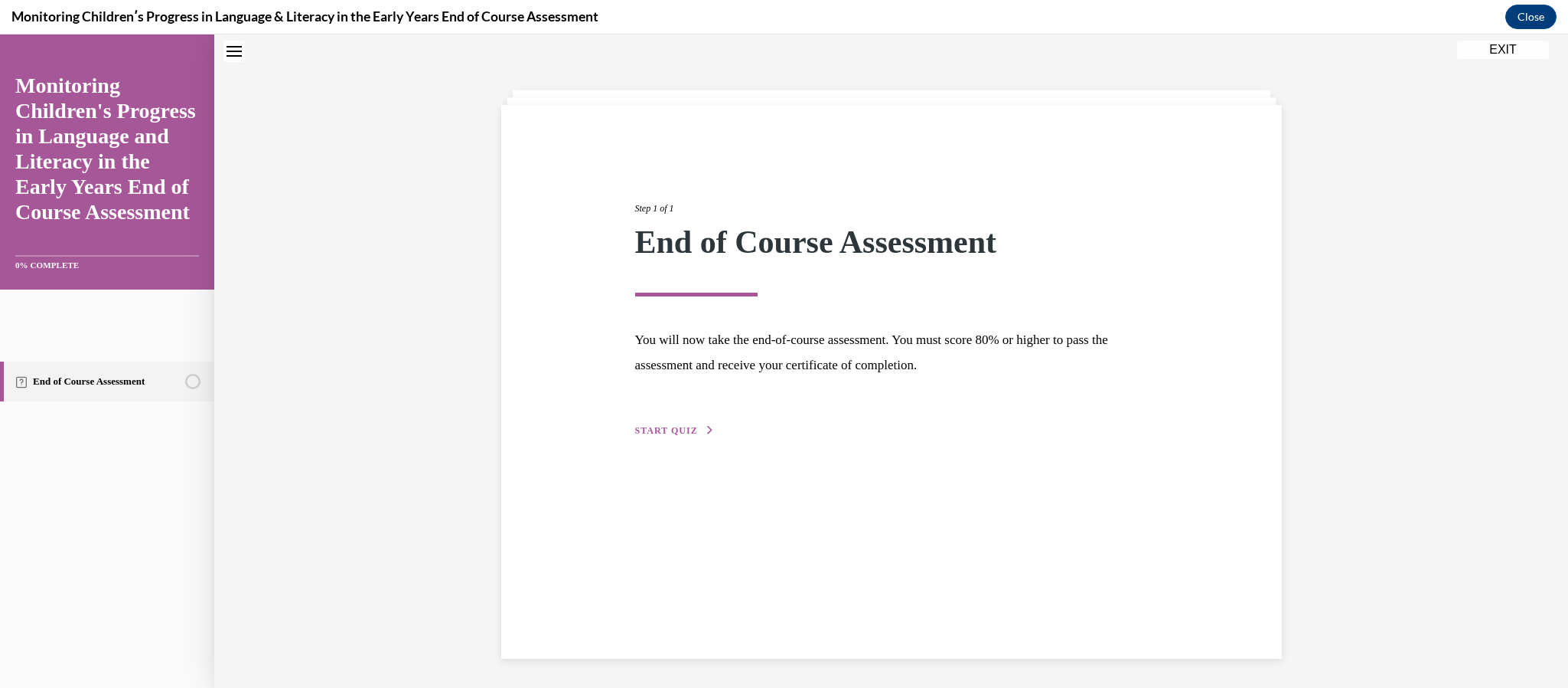
click at [650, 424] on button "START QUIZ" at bounding box center [675, 431] width 79 height 14
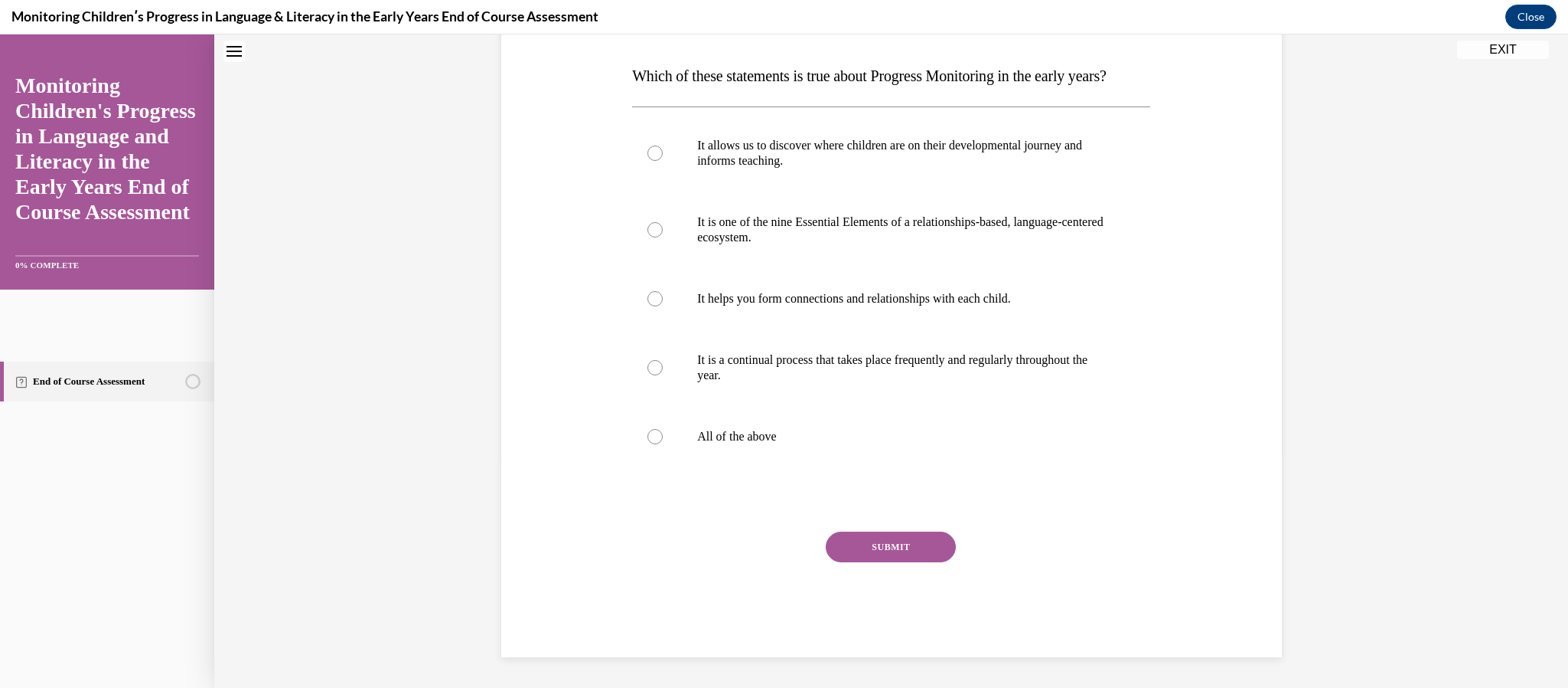
scroll to position [262, 0]
